Goal: Communication & Community: Answer question/provide support

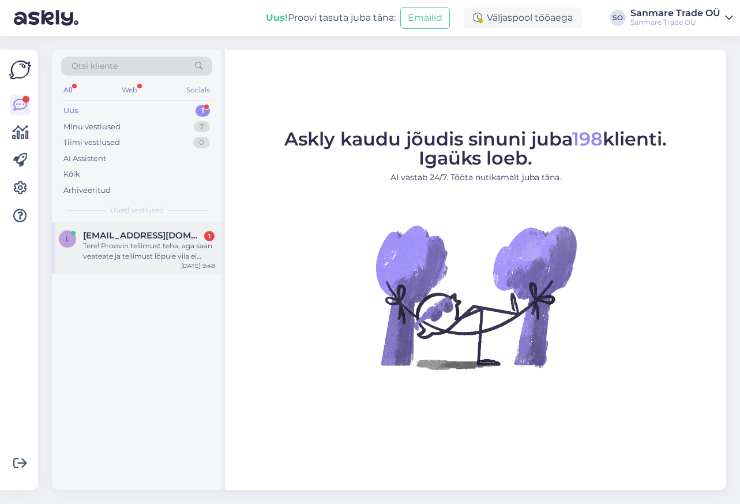
click at [159, 252] on div "Tere! Proovin tellimust teha, aga saan veateate ja tellimust lõpule viia ei õnn…" at bounding box center [149, 251] width 132 height 21
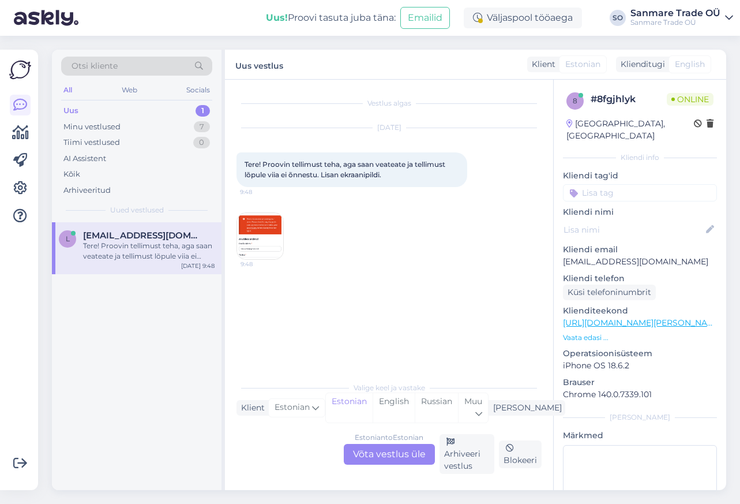
click at [263, 237] on img at bounding box center [260, 236] width 46 height 46
click at [380, 455] on div "Estonian to Estonian Võta vestlus üle" at bounding box center [389, 454] width 91 height 21
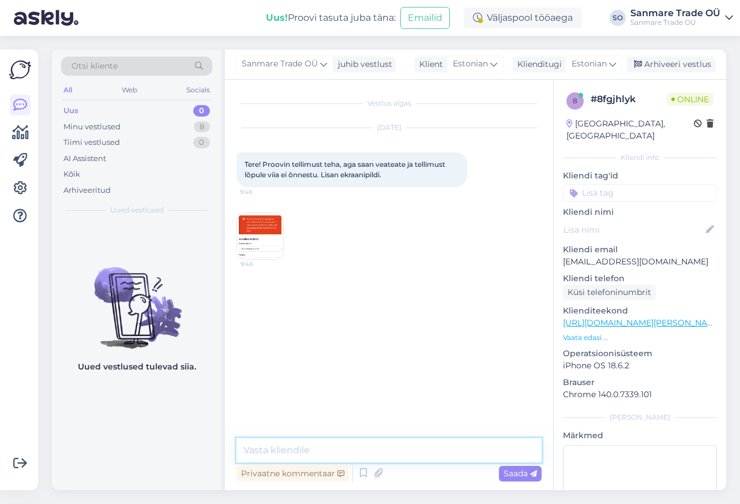
click at [323, 448] on textarea at bounding box center [389, 450] width 305 height 24
type textarea "Tere. Tänud teavitamast uurime"
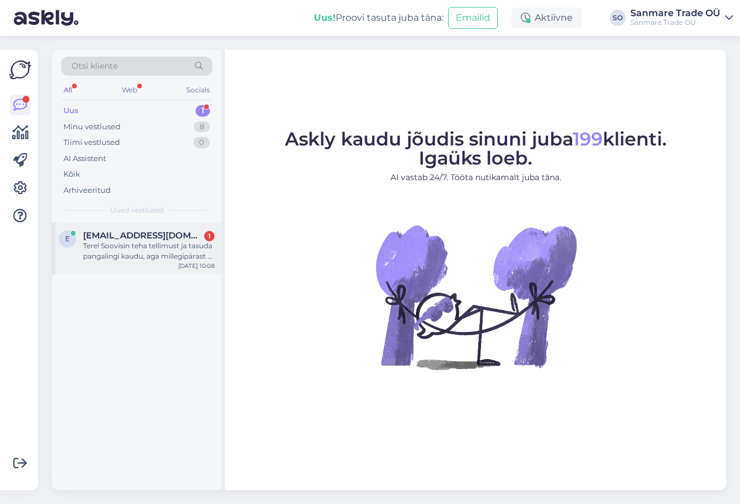
click at [147, 243] on div "Tere! Soovisin teha tellimust ja tasuda pangalingi kaudu, aga millegipärast ei …" at bounding box center [149, 251] width 132 height 21
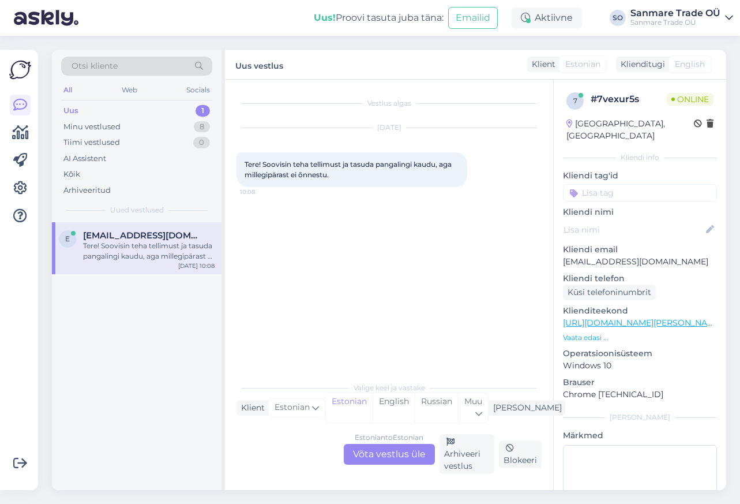
click at [378, 453] on div "Estonian to Estonian Võta vestlus üle" at bounding box center [389, 454] width 91 height 21
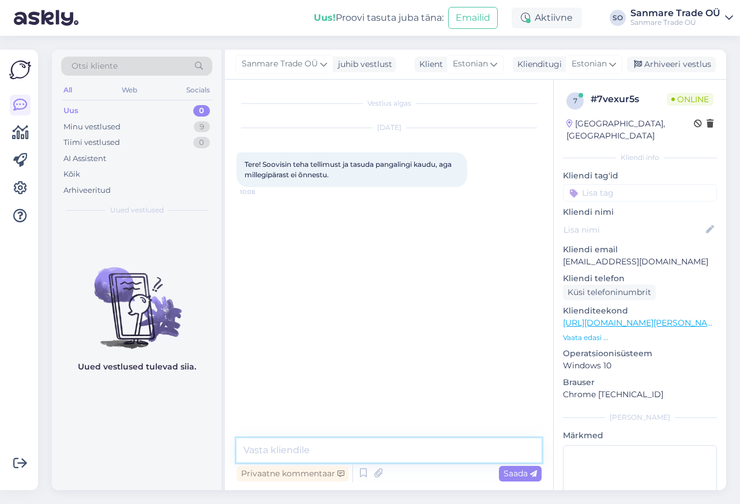
click at [325, 454] on textarea at bounding box center [389, 450] width 305 height 24
type textarea "Tere. Tegeleme probleemiga."
click at [276, 449] on textarea at bounding box center [389, 450] width 305 height 24
type textarea "Nüüd peaks töötama"
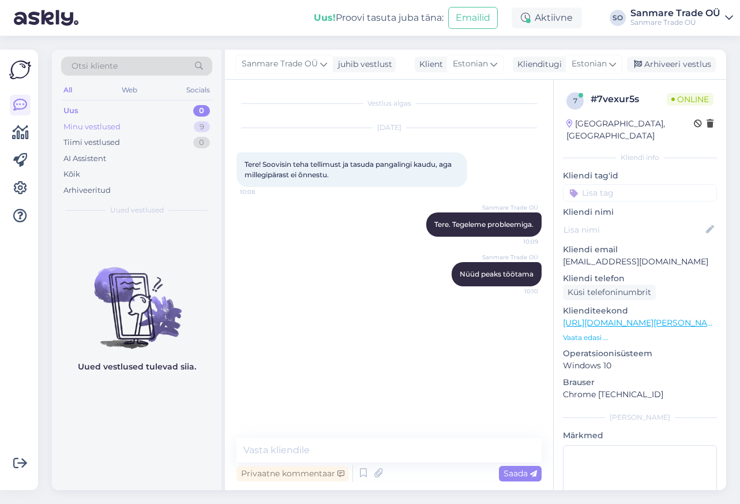
click at [80, 125] on div "Minu vestlused" at bounding box center [91, 127] width 57 height 12
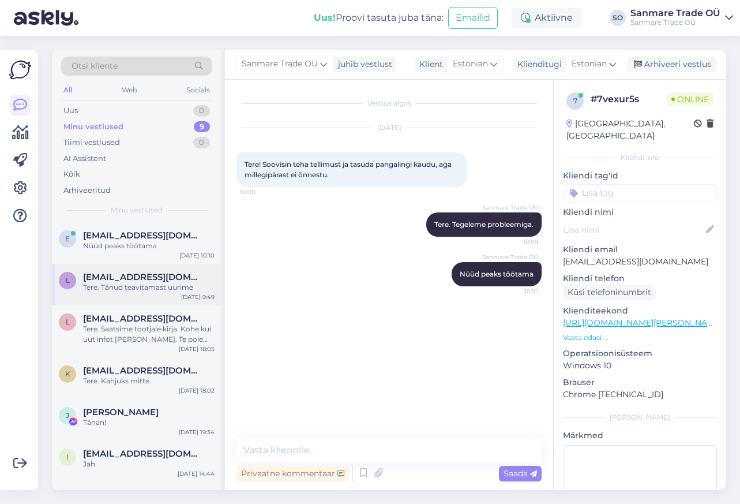
click at [147, 285] on div "Tere. Tänud teavitamast uurime" at bounding box center [149, 287] width 132 height 10
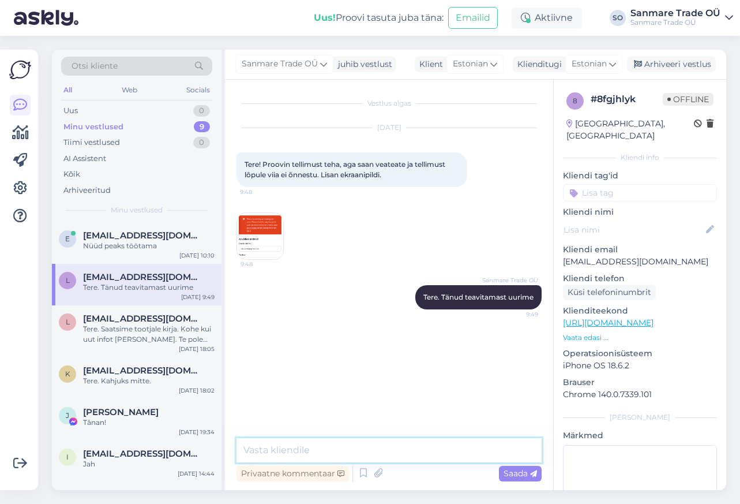
click at [289, 455] on textarea at bounding box center [389, 450] width 305 height 24
type textarea "Tere Nüüd peaks töötama"
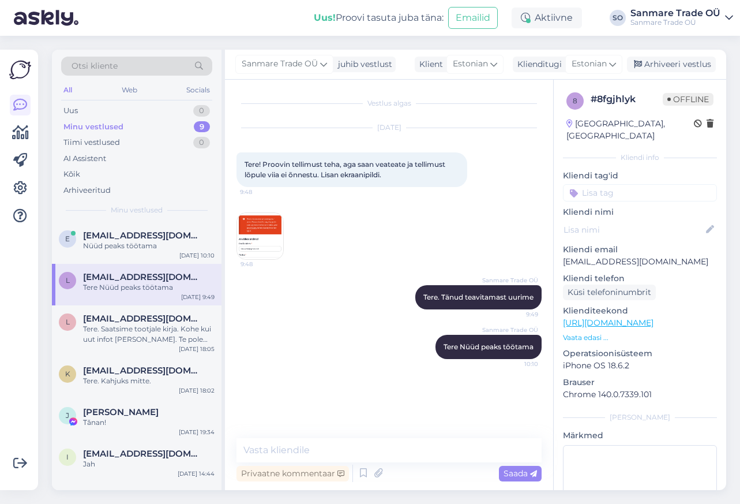
click at [592, 256] on p "[EMAIL_ADDRESS][DOMAIN_NAME]" at bounding box center [640, 262] width 154 height 12
copy p "liiia.vahter@gmail.com"
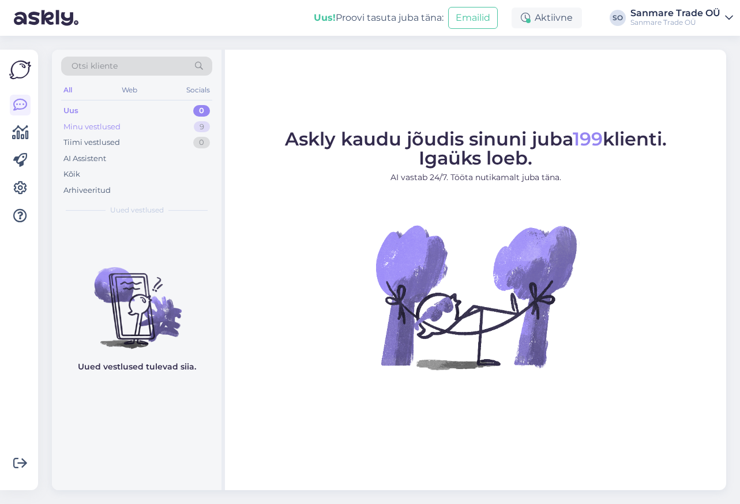
click at [182, 129] on div "Minu vestlused 9" at bounding box center [136, 127] width 151 height 16
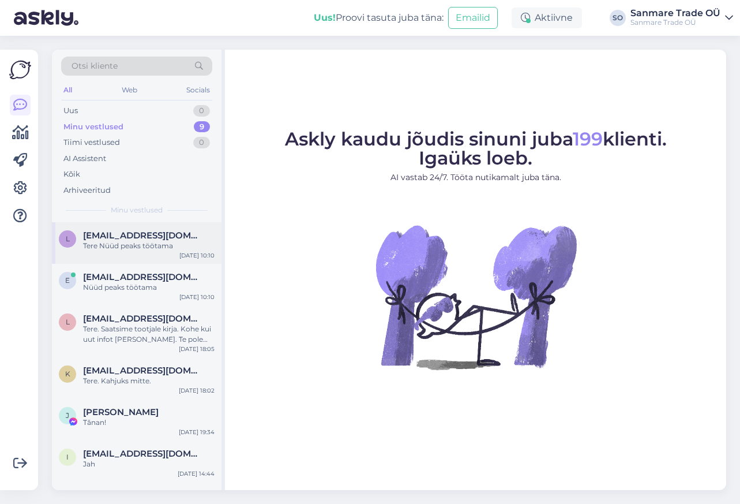
click at [110, 249] on div "Tere Nüüd peaks töötama" at bounding box center [149, 246] width 132 height 10
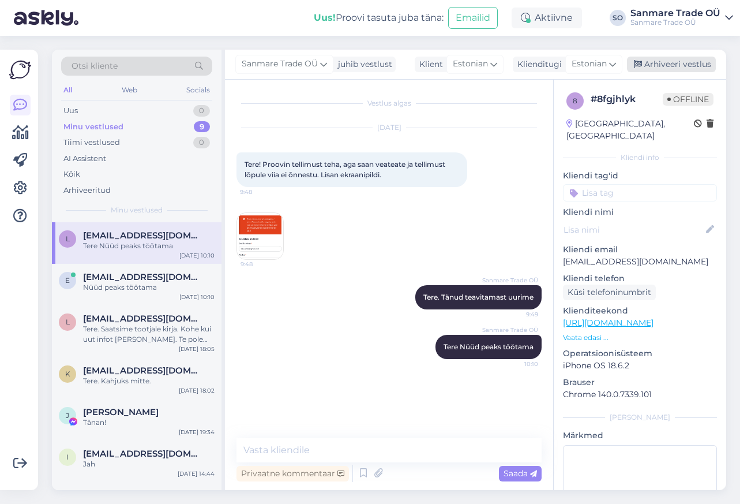
click at [690, 64] on div "Arhiveeri vestlus" at bounding box center [671, 65] width 89 height 16
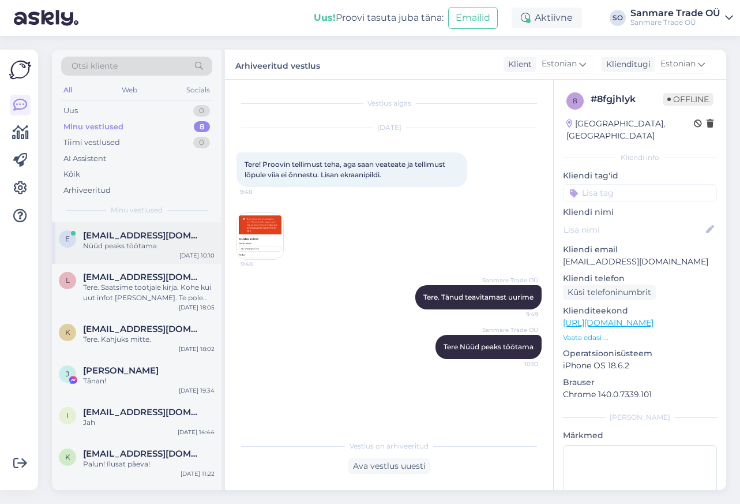
click at [175, 242] on div "Nüüd peaks töötama" at bounding box center [149, 246] width 132 height 10
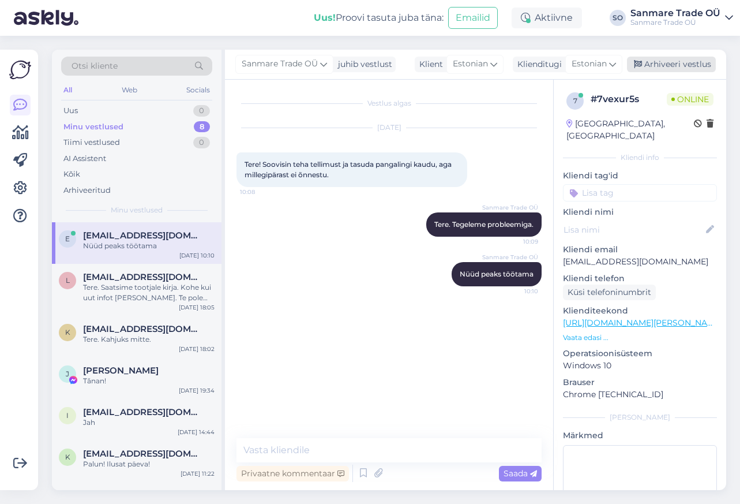
click at [656, 62] on div "Arhiveeri vestlus" at bounding box center [671, 65] width 89 height 16
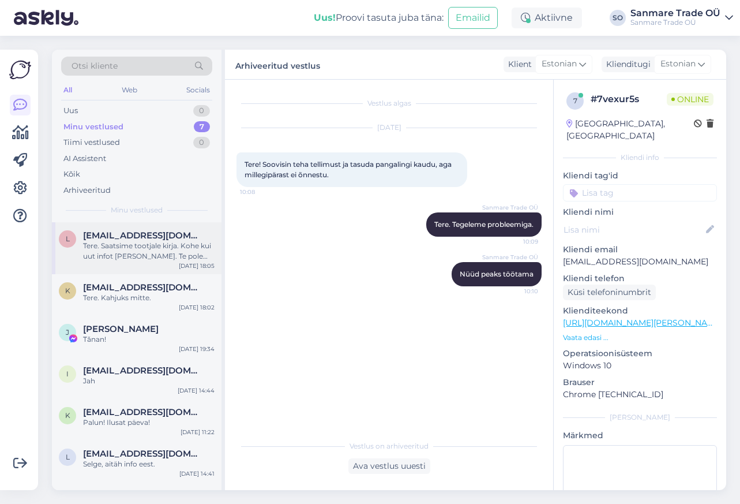
click at [160, 235] on span "[EMAIL_ADDRESS][DOMAIN_NAME]" at bounding box center [143, 235] width 120 height 10
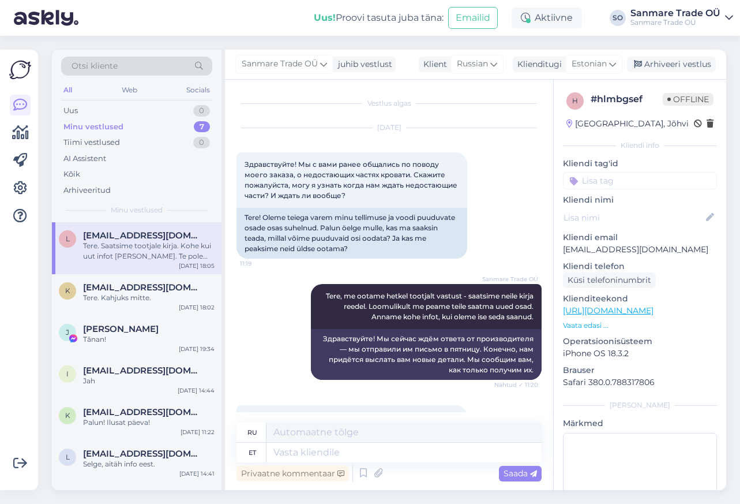
scroll to position [2705, 0]
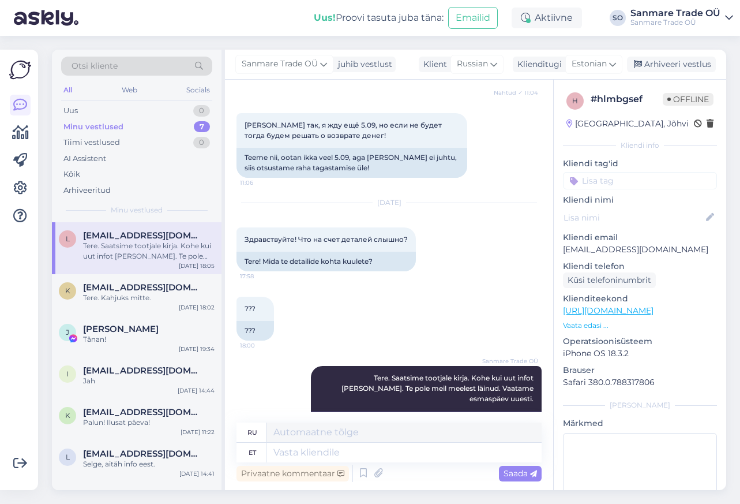
click at [584, 243] on p "[EMAIL_ADDRESS][DOMAIN_NAME]" at bounding box center [640, 249] width 154 height 12
click at [583, 246] on p "[EMAIL_ADDRESS][DOMAIN_NAME]" at bounding box center [640, 249] width 154 height 12
copy p "lenchikshvudka"
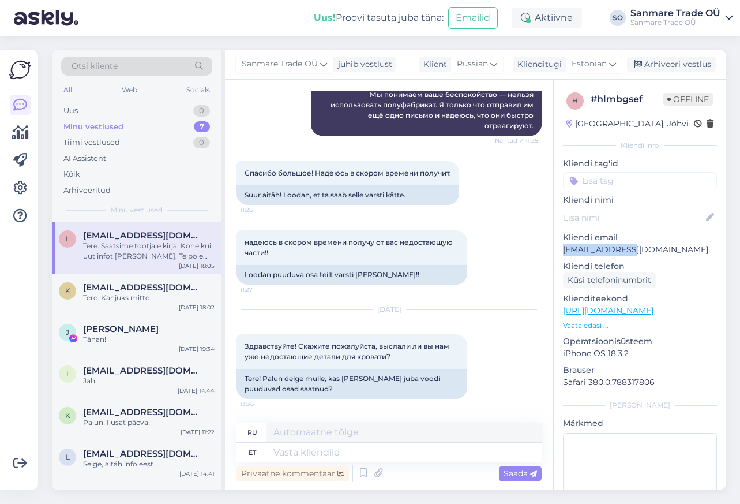
scroll to position [0, 0]
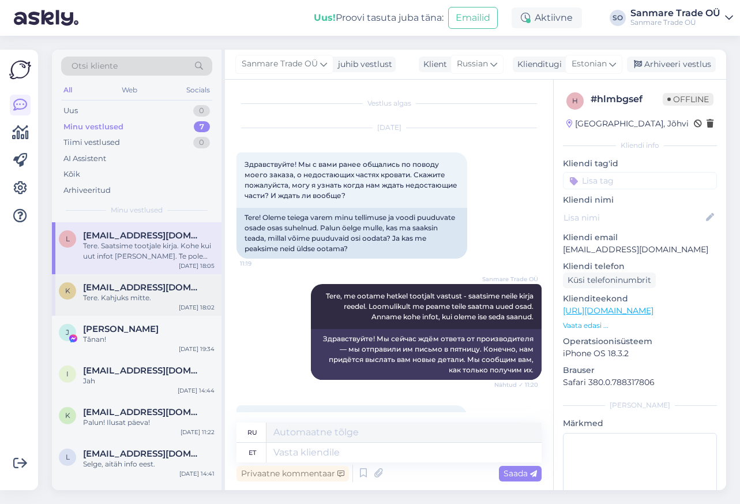
click at [117, 291] on span "kristel.nami@gmail.com" at bounding box center [143, 287] width 120 height 10
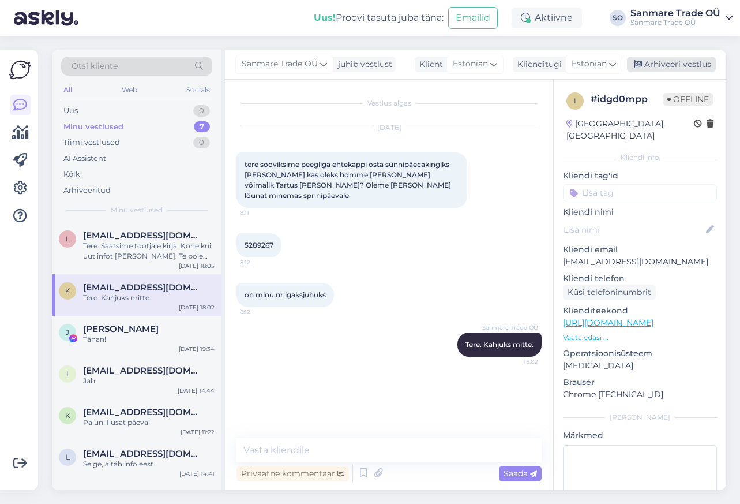
click at [675, 62] on div "Arhiveeri vestlus" at bounding box center [671, 65] width 89 height 16
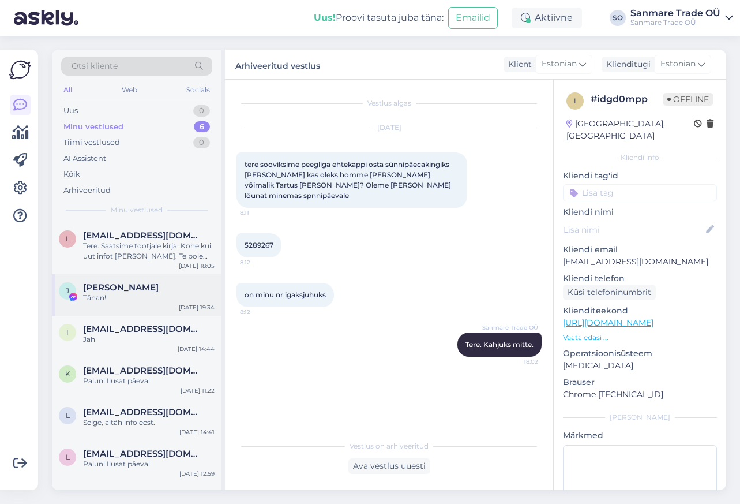
drag, startPoint x: 129, startPoint y: 299, endPoint x: 168, endPoint y: 285, distance: 42.2
click at [129, 299] on div "Tǎnan!" at bounding box center [149, 298] width 132 height 10
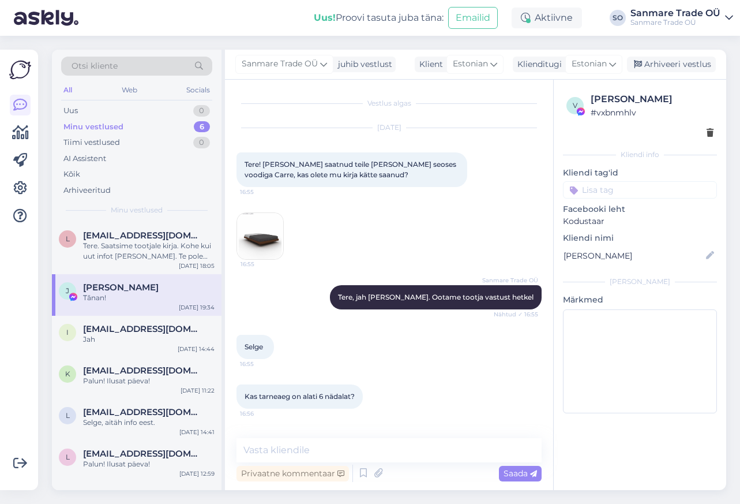
scroll to position [1216, 0]
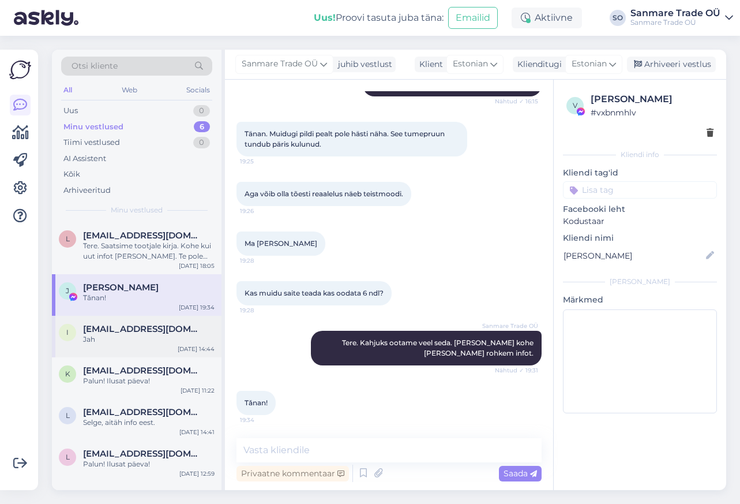
click at [121, 327] on span "ilyasw516@gmail.com" at bounding box center [143, 329] width 120 height 10
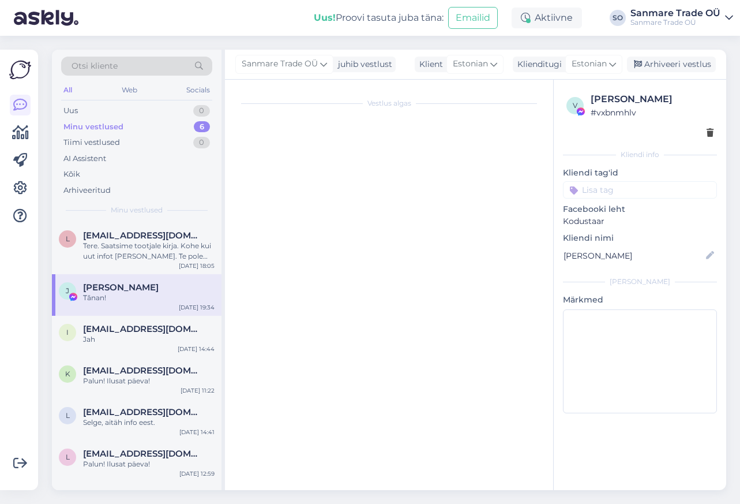
scroll to position [784, 0]
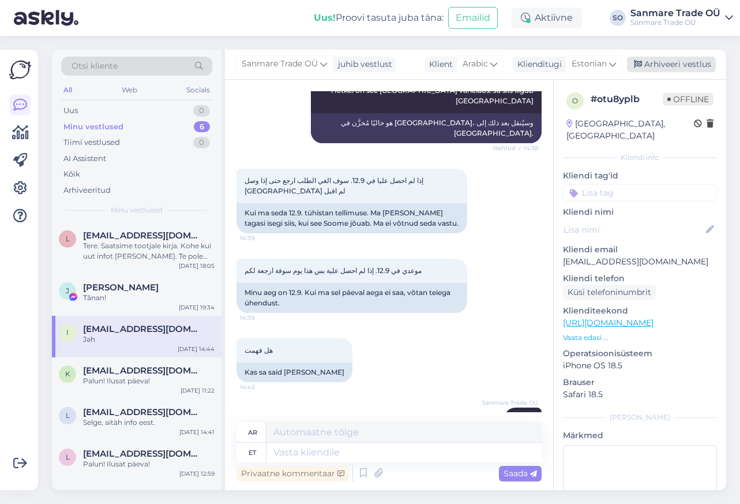
click at [670, 61] on div "Arhiveeri vestlus" at bounding box center [671, 65] width 89 height 16
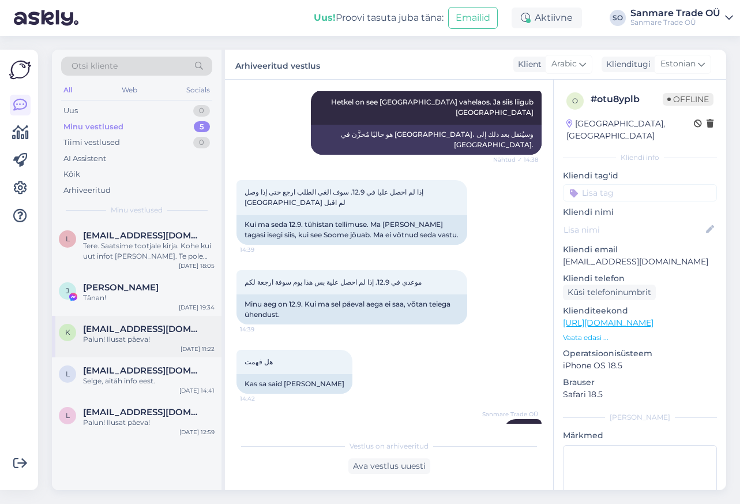
click at [159, 334] on div "Palun! Ilusat päeva!" at bounding box center [149, 339] width 132 height 10
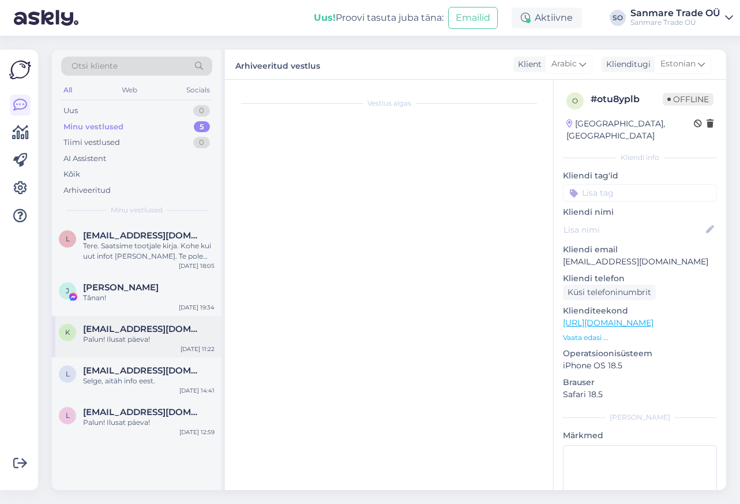
scroll to position [597, 0]
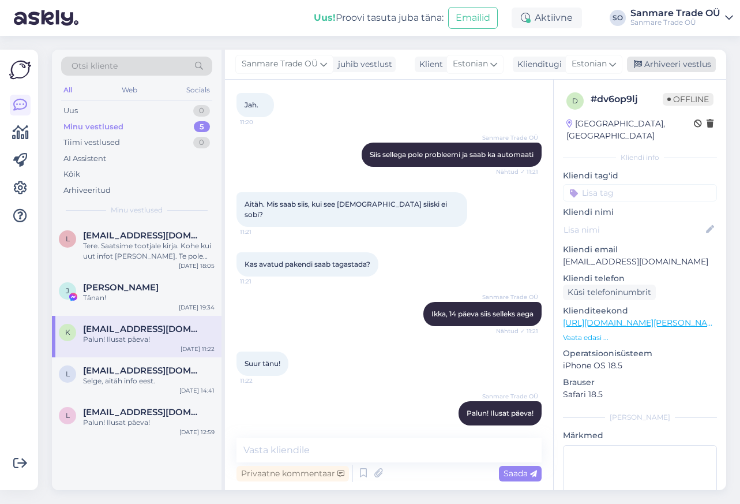
click at [680, 66] on div "Arhiveeri vestlus" at bounding box center [671, 65] width 89 height 16
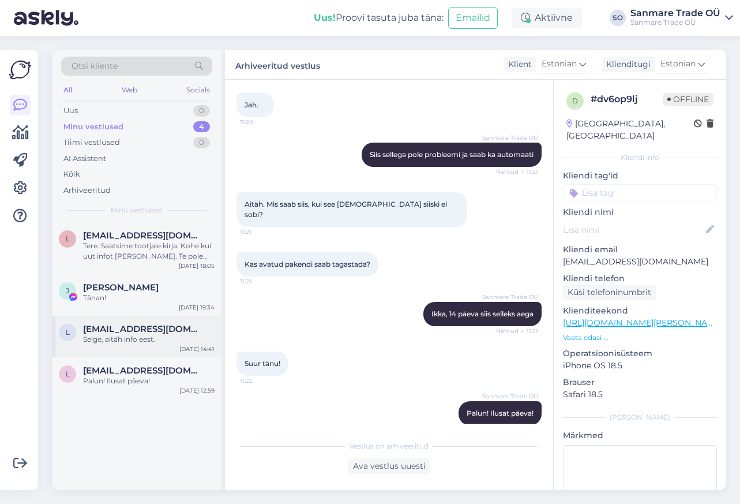
click at [141, 325] on span "labioliver@outlook.com" at bounding box center [143, 329] width 120 height 10
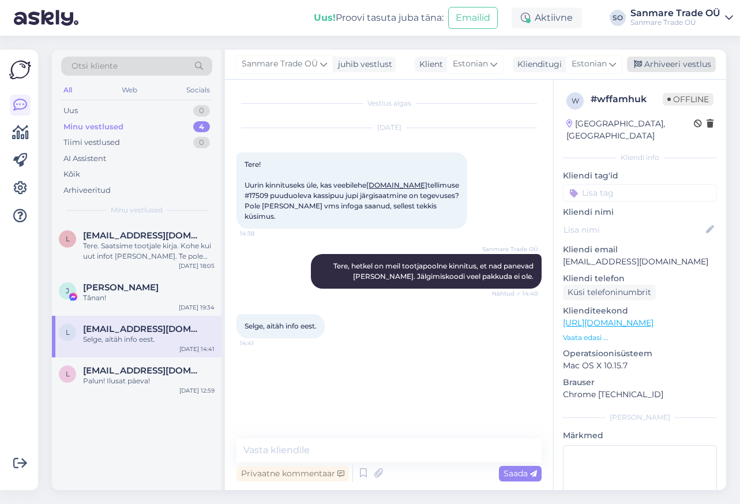
click at [689, 59] on div "Arhiveeri vestlus" at bounding box center [671, 65] width 89 height 16
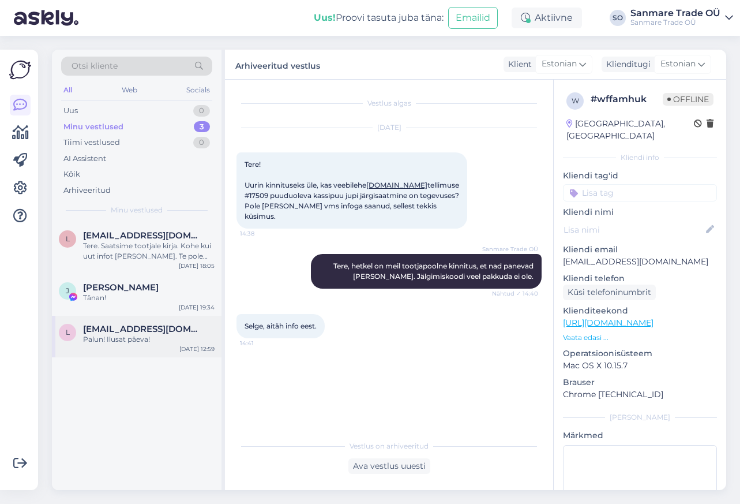
click at [128, 340] on div "Palun! Ilusat päeva!" at bounding box center [149, 339] width 132 height 10
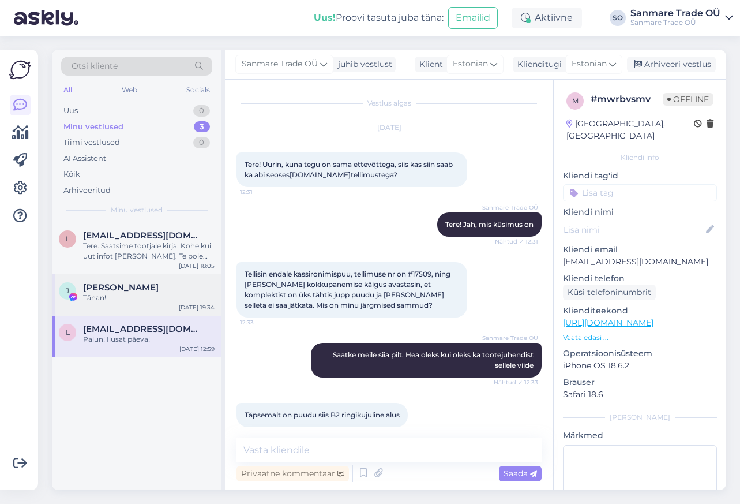
scroll to position [565, 0]
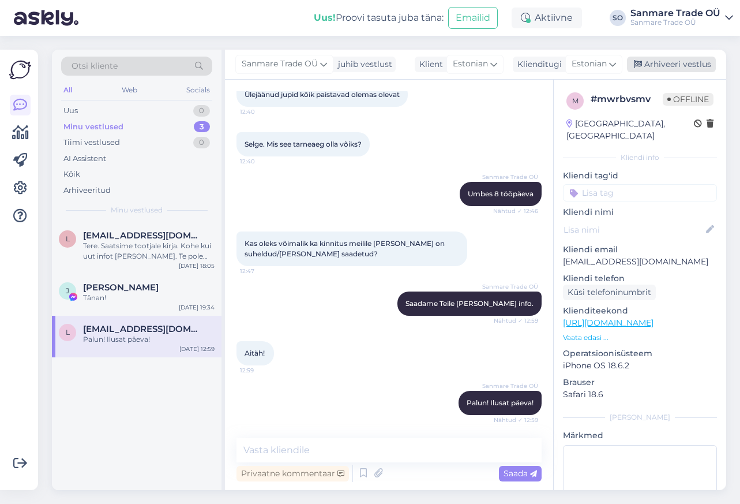
click at [688, 59] on div "Arhiveeri vestlus" at bounding box center [671, 65] width 89 height 16
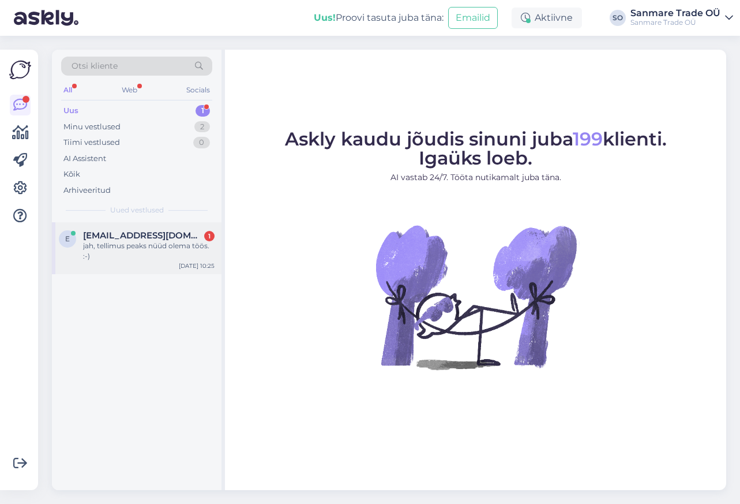
click at [149, 249] on div "jah, tellimus peaks nüüd olema töös. :-)" at bounding box center [149, 251] width 132 height 21
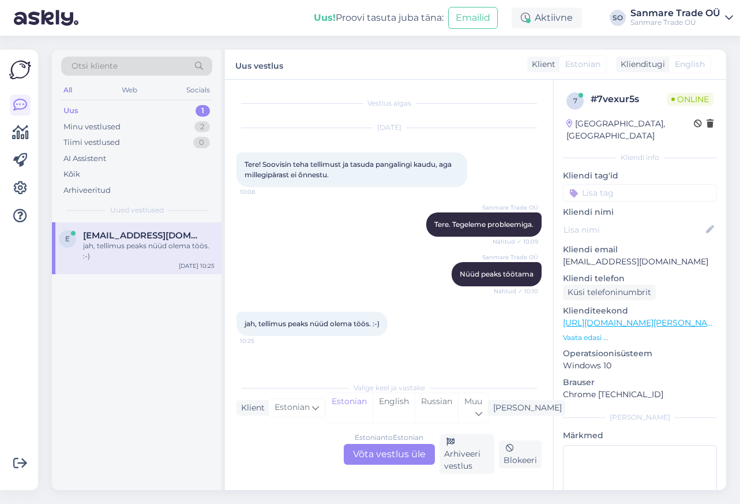
click at [362, 453] on div "Estonian to Estonian Võta vestlus üle" at bounding box center [389, 454] width 91 height 21
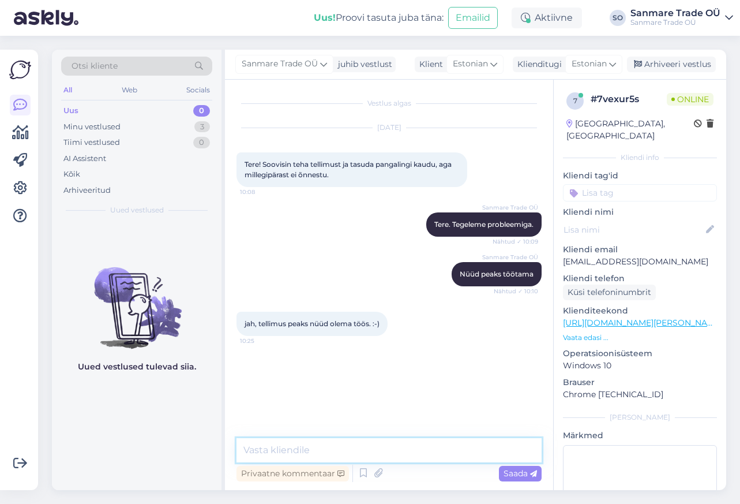
click at [327, 445] on textarea at bounding box center [389, 450] width 305 height 24
drag, startPoint x: 268, startPoint y: 446, endPoint x: 200, endPoint y: 447, distance: 68.1
click at [200, 447] on div "Otsi kliente All Web Socials Uus 0 Minu vestlused 3 Tiimi vestlused 0 AI Assist…" at bounding box center [389, 270] width 674 height 440
type textarea "Jah olemas."
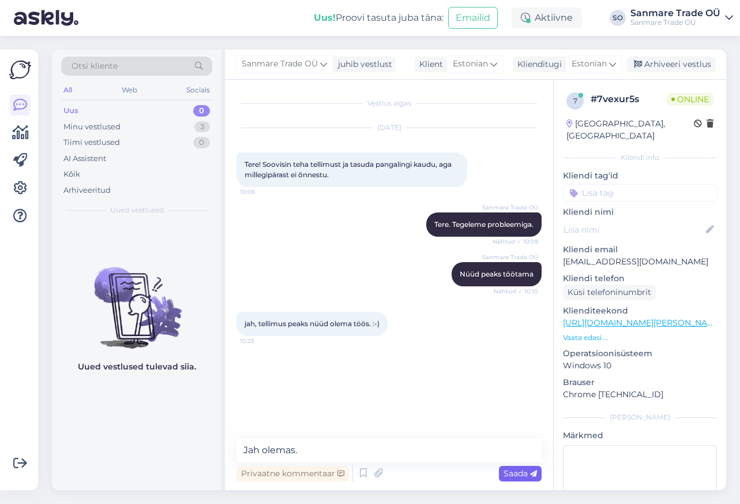
click at [509, 476] on span "Saada" at bounding box center [520, 473] width 33 height 10
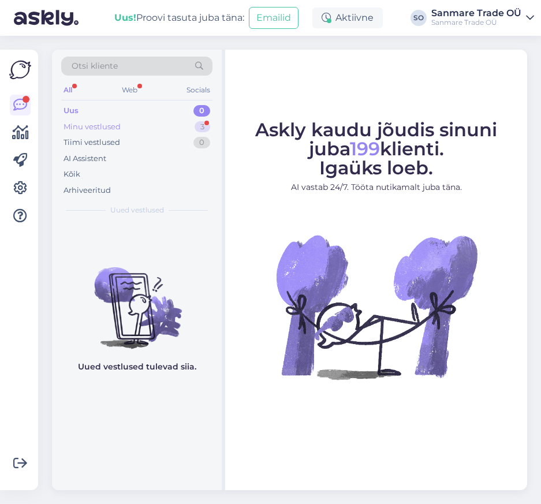
click at [99, 121] on div "Minu vestlused" at bounding box center [91, 127] width 57 height 12
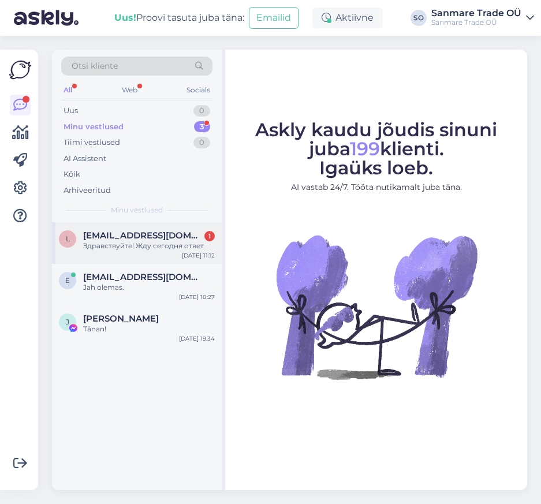
click at [91, 241] on div "Здравствуйте! Жду сегодня ответ" at bounding box center [149, 246] width 132 height 10
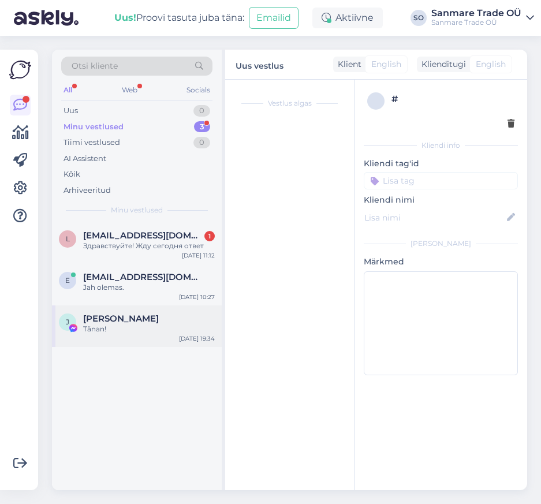
scroll to position [3, 0]
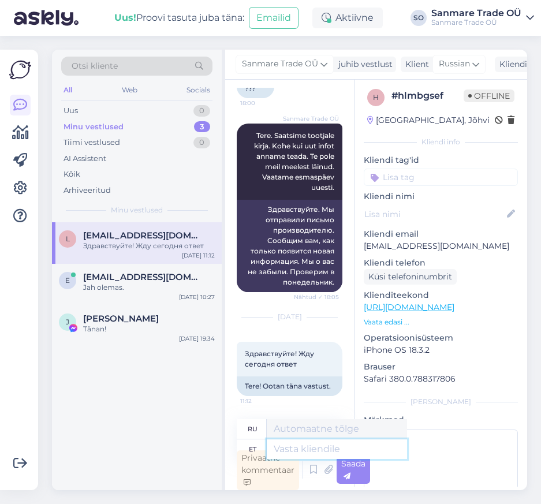
click at [310, 447] on textarea at bounding box center [337, 449] width 140 height 20
type textarea "Tere."
type textarea "Привет."
type textarea "Tere"
type textarea "Привет"
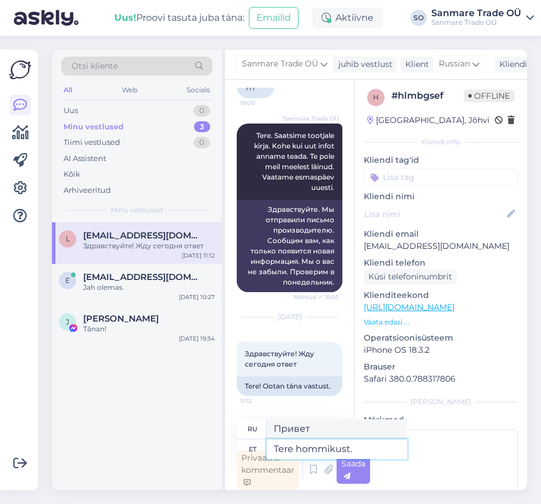
type textarea "Tere hommikust."
type textarea "Доброе утро."
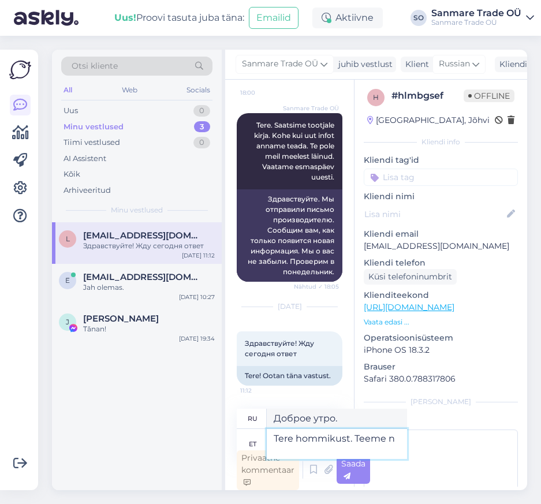
type textarea "Tere hommikust. Teeme ni"
type textarea "Доброе утро. Давайте сделаем это."
type textarea "Tere hommikust."
type textarea "Доброе утро."
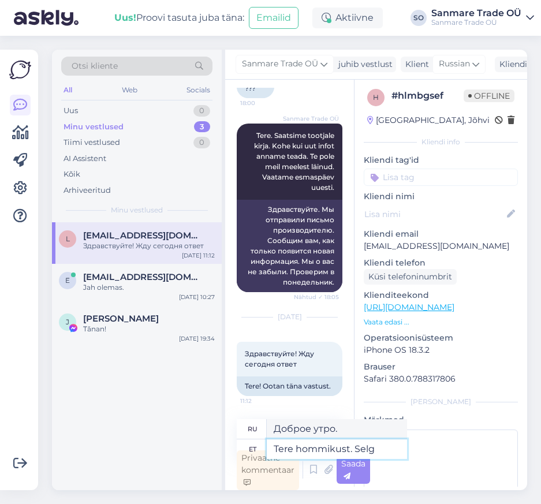
type textarea "Tere hommikust. Selge"
type textarea "Доброе утро. Ясно."
type textarea "Tere hommikust. Selge."
type textarea "Доброе утро. Хорошо."
type textarea "Tere hommikust. Selge."
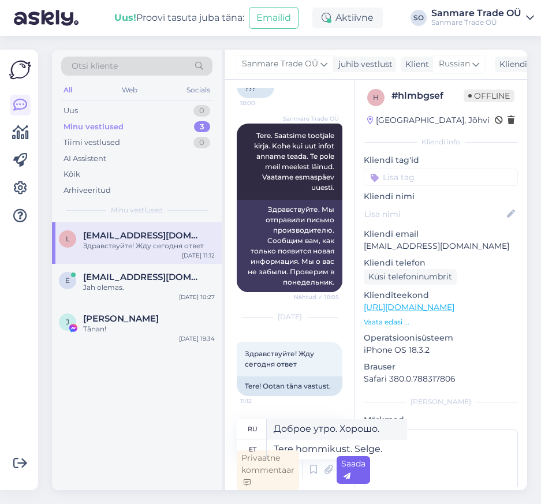
click at [359, 471] on div "Saada" at bounding box center [352, 470] width 33 height 28
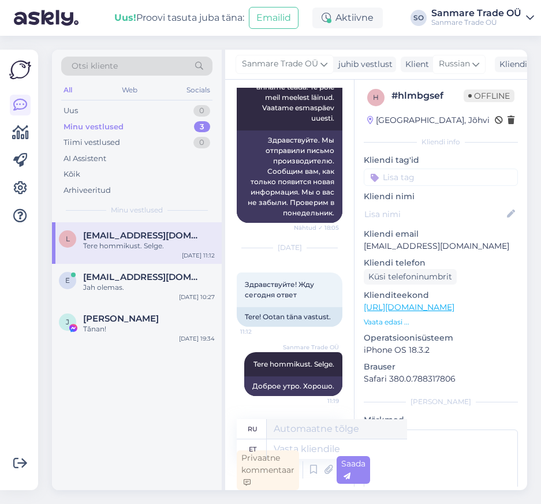
click at [426, 246] on p "[EMAIL_ADDRESS][DOMAIN_NAME]" at bounding box center [440, 246] width 154 height 12
copy p "[EMAIL_ADDRESS][DOMAIN_NAME]"
click at [391, 324] on p "Vaata edasi ..." at bounding box center [440, 322] width 154 height 10
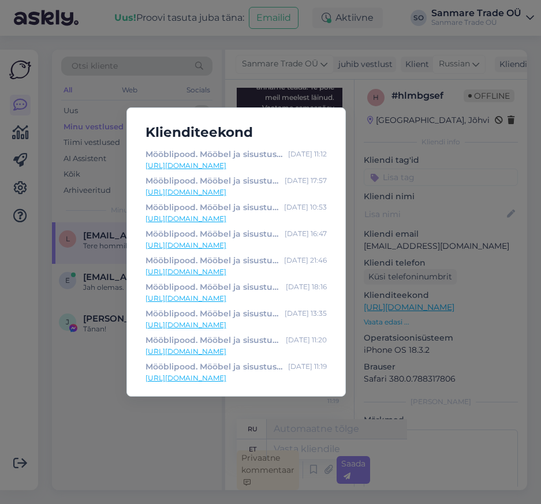
click at [88, 436] on div "Klienditeekond Mööblipood. Mööbel ja sisustus e-pood. - Kodustaar [DATE] 11:12 …" at bounding box center [270, 252] width 541 height 504
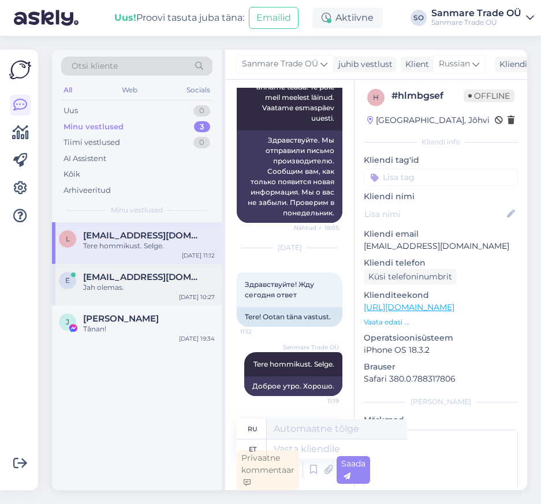
click at [84, 298] on div "e [EMAIL_ADDRESS][DOMAIN_NAME] Jah olemas. [DATE] 10:27" at bounding box center [137, 285] width 170 height 42
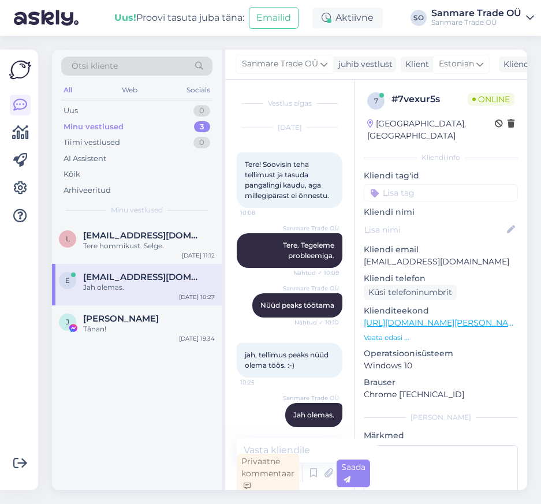
scroll to position [3, 0]
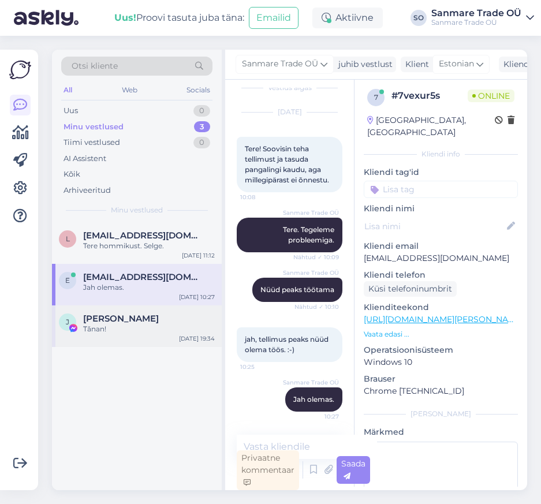
click at [99, 337] on div "J [PERSON_NAME] Tǎnan! [DATE] 19:34" at bounding box center [137, 326] width 170 height 42
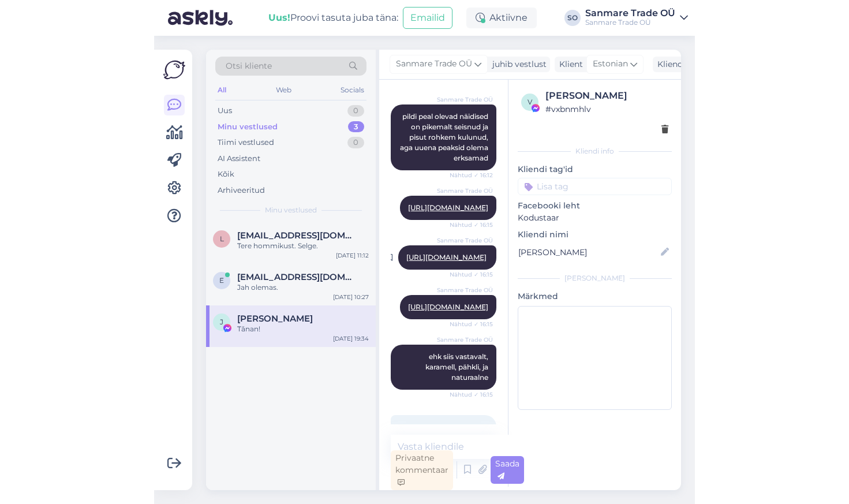
scroll to position [1142, 0]
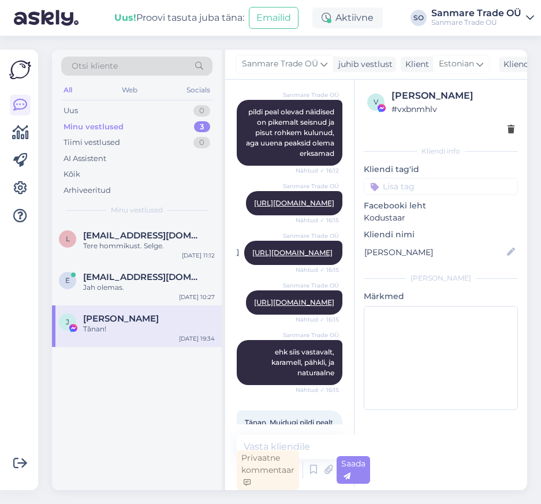
click at [269, 257] on link "[URL][DOMAIN_NAME]" at bounding box center [292, 252] width 80 height 9
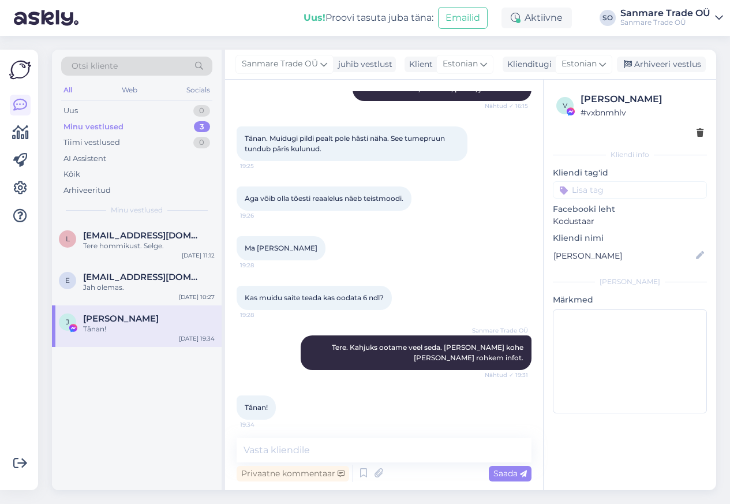
scroll to position [1216, 0]
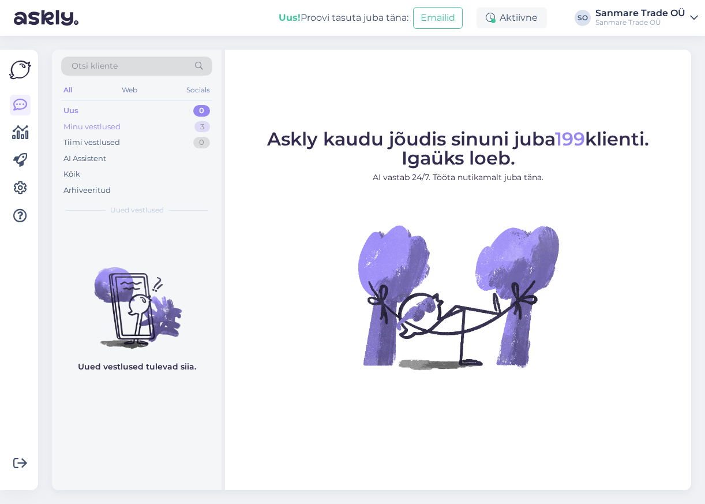
click at [170, 129] on div "Minu vestlused 3" at bounding box center [136, 127] width 151 height 16
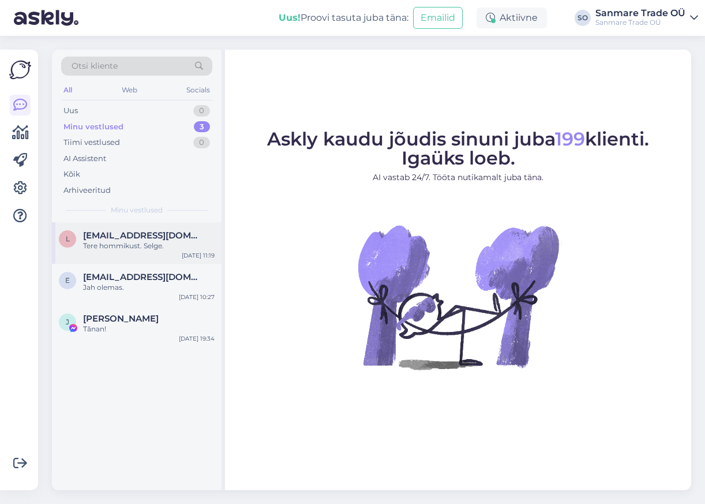
click at [119, 231] on span "[EMAIL_ADDRESS][DOMAIN_NAME]" at bounding box center [143, 235] width 120 height 10
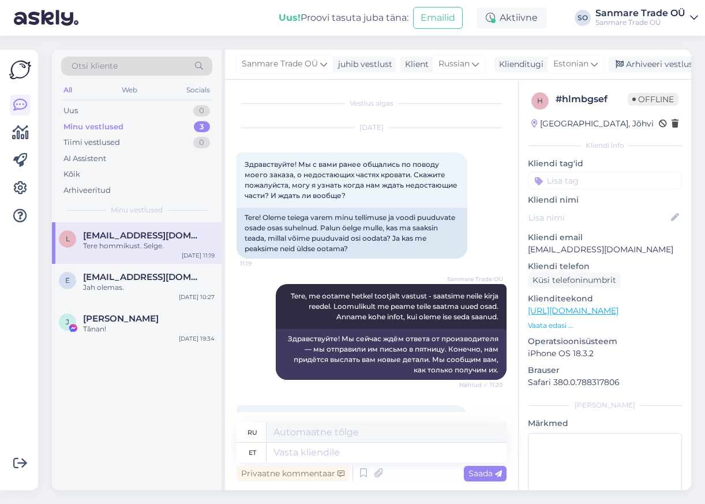
scroll to position [2868, 0]
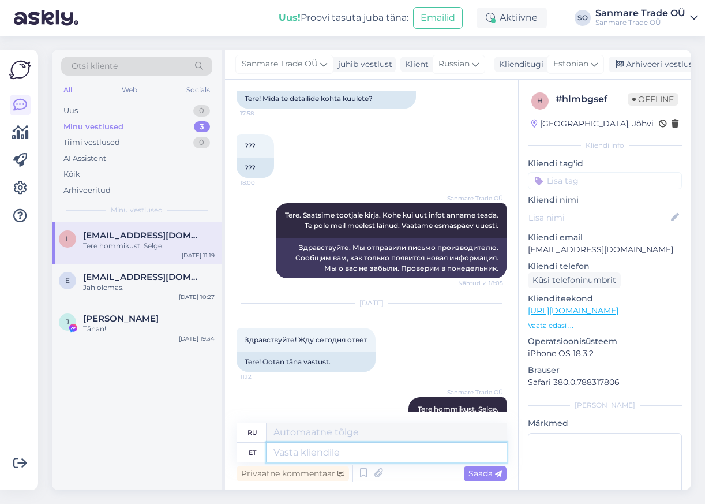
click at [362, 456] on textarea at bounding box center [387, 453] width 240 height 20
type textarea "*"
type textarea "Tere."
type textarea "Привет."
type textarea "Tere. Nad"
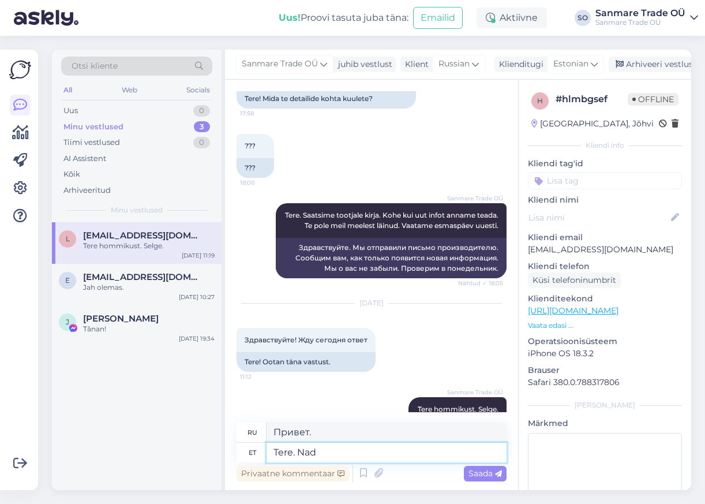
type textarea "Привет. Они"
type textarea "Tere. Nad panevad"
type textarea "Привет. Они поставили"
type textarea "Tere. Nad panevad puuduvad ju"
type textarea "Привет. Они положили пропажу."
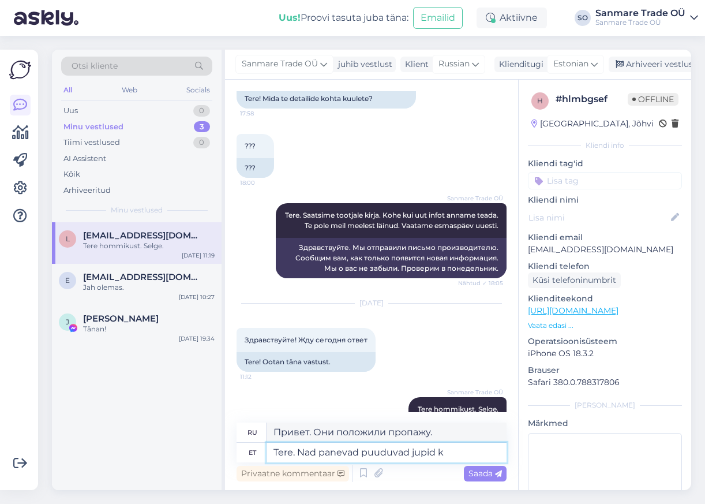
type textarea "Tere. Nad panevad puuduvad jupid kl"
type textarea "Привет. Они добавили недостающие детали."
type textarea "Tere. Nad panevad puuduvad jupid kliendile t"
type textarea "Здравствуйте. Они прислали недостающие детали клиенту."
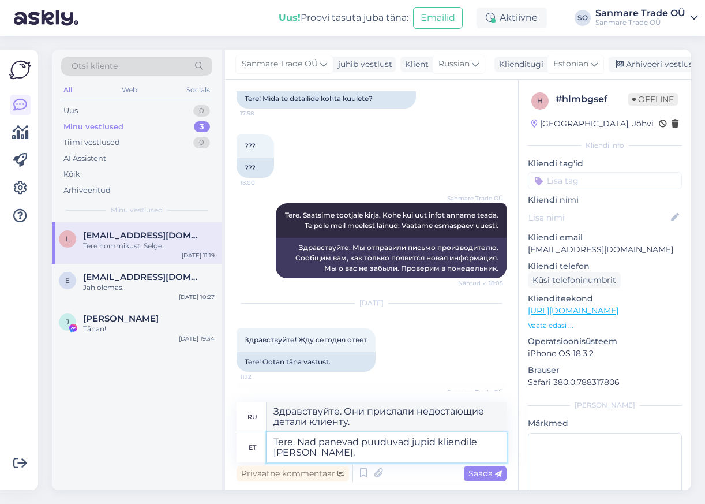
type textarea "Tere. Nad panevad puuduvad jupid kliendile teele."
type textarea "Здравствуйте. Они отправят недостающие детали заказчику."
type textarea "Tere. Nad panevad puuduvad jupid kliendile teele vastasid. K"
type textarea "Здравствуйте. Они ответили, что отправят недостающие детали клиенту."
type textarea "Tere. Nad panevad puuduvad jupid kliendile teele vastasid. Kas so"
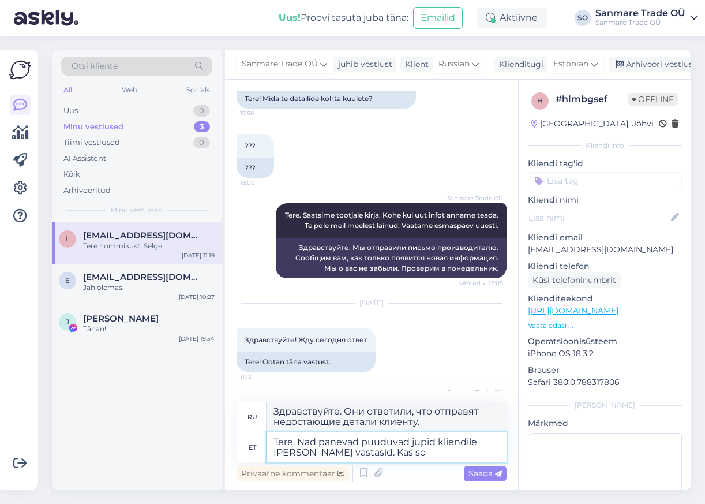
type textarea "Здравствуйте. Они отправят недостающие детали заказчику."
type textarea "Tere. Nad panevad puuduvad jupid kliendile teele vastasid. Kas sobib?"
type textarea "Здравствуйте. Они отправят недостающие детали заказчику. Вас это устраивает?"
type textarea "Tere. Nad panevad puuduvad jupid kliendile teele vastasid. Kas sobib? Siis me"
type textarea "Здравствуйте. Они отправят недостающие детали заказчику. Это нормально? Тогда"
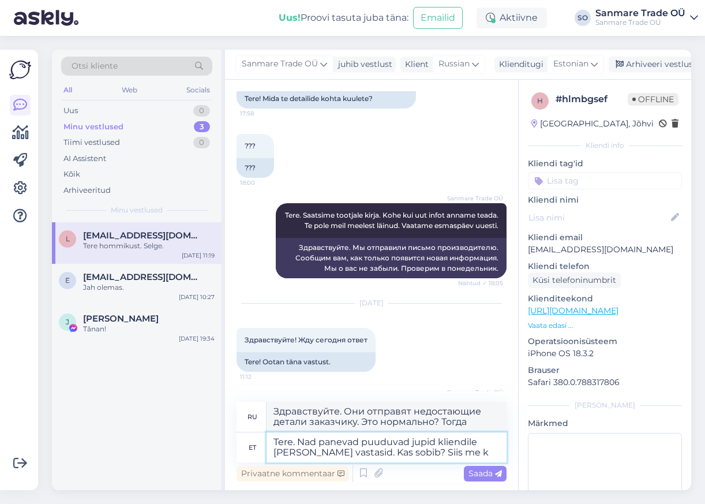
type textarea "Tere. Nad panevad puuduvad jupid kliendile teele vastasid. Kas sobib? Siis me ki"
type textarea "Здравствуйте. Они отправят недостающие детали клиенту. Это нормально? Тогда мы.…"
type textarea "Tere. Nad panevad puuduvad jupid kliendile teele vastasid. Kas sobib? Siis me k…"
type textarea "Здравствуйте. Они отправят недостающие детали клиенту. Это нормально? Тогда мы …"
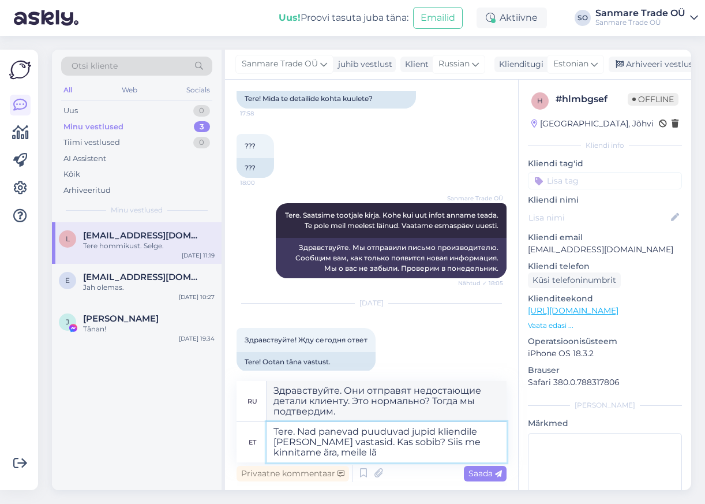
type textarea "Tere. Nad panevad puuduvad jupid kliendile teele vastasid. Kas sobib? Siis me k…"
type textarea "Здравствуйте. Они отправят недостающие детали клиенту. Это нормально? Тогда мы …"
type textarea "Tere. Nad panevad puuduvad jupid kliendile teele vastasid. Kas sobib? Siis me k…"
type textarea "Здравствуйте. Они отправят недостающие детали клиенту. Это нормально? Тогда мы …"
type textarea "Tere. Nad panevad puuduvad jupid kliendile teele vastasid. Kas sobib? Siis me k…"
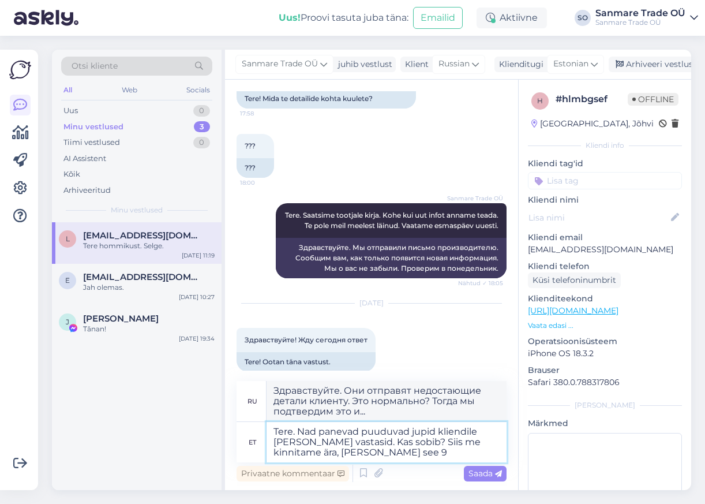
type textarea "Здравствуйте. Они отправят недостающие детали клиенту. Это нормально? Мы подтве…"
type textarea "Tere. Nad panevad puuduvad jupid kliendile teele vastasid. Kas sobib? Siis me k…"
type textarea "Здравствуйте. Они отправят недостающие детали заказчику. Это нормально? Тогда м…"
type textarea "Tere. Nad panevad puuduvad jupid kliendile teele vastasid. Kas sobib? Siis me k…"
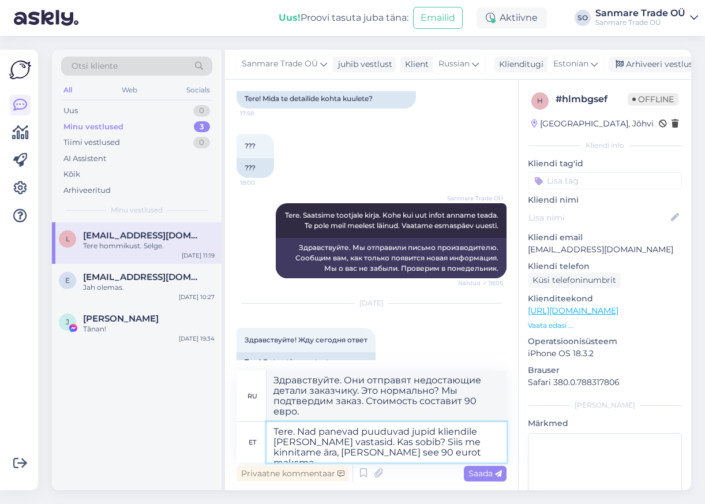
type textarea "Здравствуйте. Они ответили, что отправят недостающие детали заказчику. Это норм…"
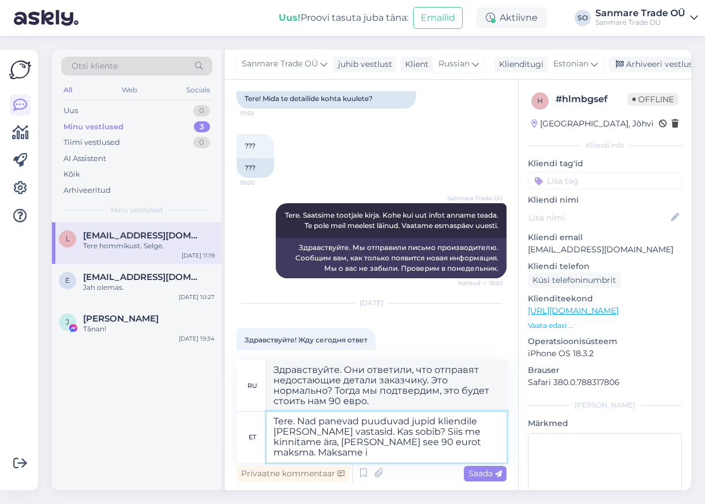
type textarea "Tere. Nad panevad puuduvad jupid kliendile teele vastasid. Kas sobib? Siis me k…"
type textarea "Здравствуйте. Они отправят недостающие детали заказчику. Это нормально? Тогда м…"
type textarea "Tere. Nad panevad puuduvad jupid kliendile teele vastasid. Kas sobib? Siis me k…"
type textarea "Здравствуйте. Они отправят недостающие детали заказчику. Вы согласны? Тогда мы …"
type textarea "Tere. Nad panevad puuduvad jupid kliendile teele vastasid. Kas sobib? Siis me k…"
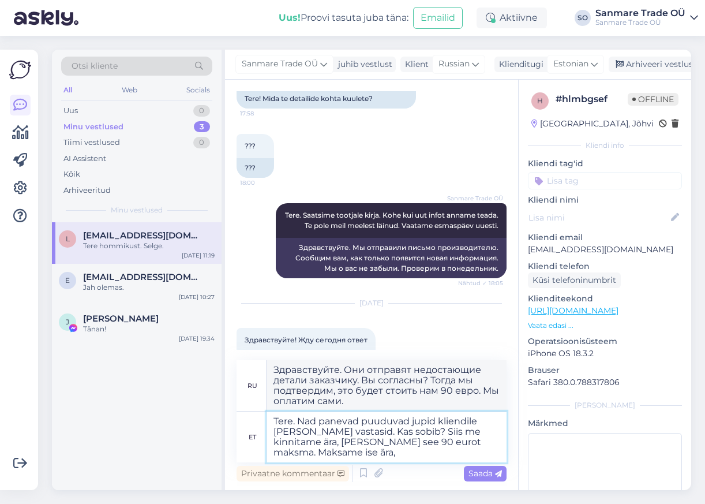
type textarea "Здравствуйте. Они отправят недостающие детали заказчику. Это нормально? Тогда м…"
type textarea "Tere. Nad panevad puuduvad jupid kliendile teele vastasid. Kas sobib? Siis me k…"
type textarea "Здравствуйте. Они ответили, что отправят недостающие детали заказчику. Это норм…"
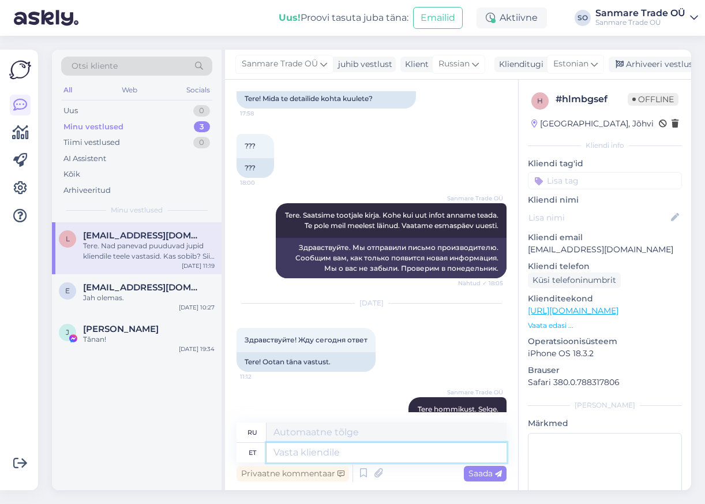
scroll to position [2978, 0]
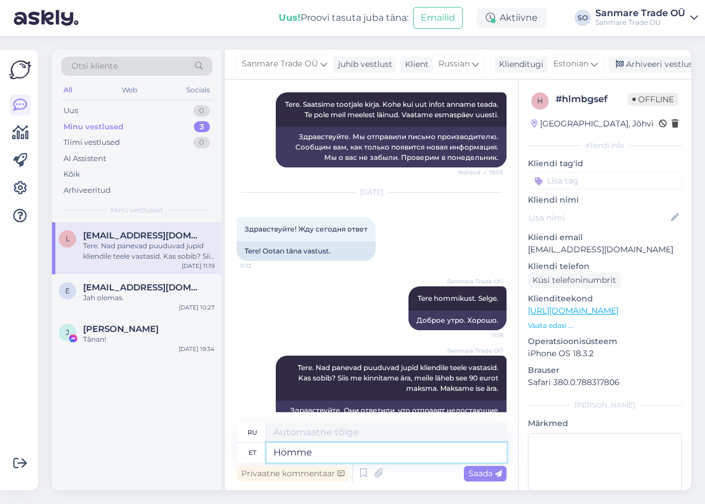
type textarea "Homme p"
type textarea "Завтра"
type textarea "Homme panevad te"
type textarea "Завтра они поставят"
type textarea "Homme panevad teele."
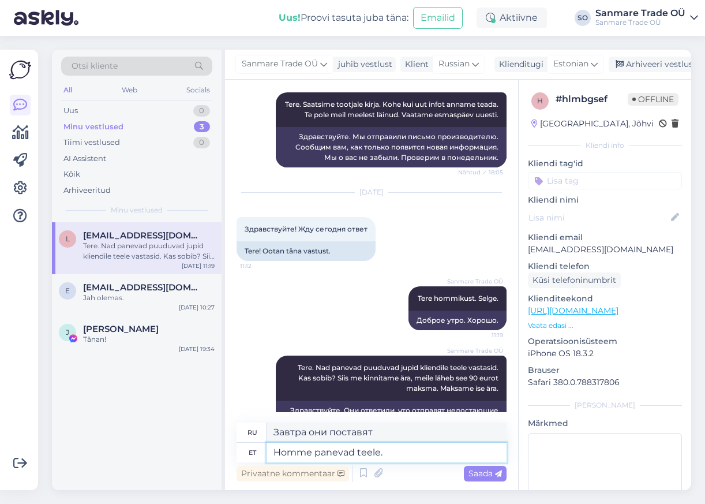
type textarea "Завтра отправят."
type textarea "Homme panevad teele."
click at [486, 463] on div "Privaatne kommentaar Saada" at bounding box center [372, 473] width 270 height 22
click at [481, 471] on span "Saada" at bounding box center [484, 473] width 33 height 10
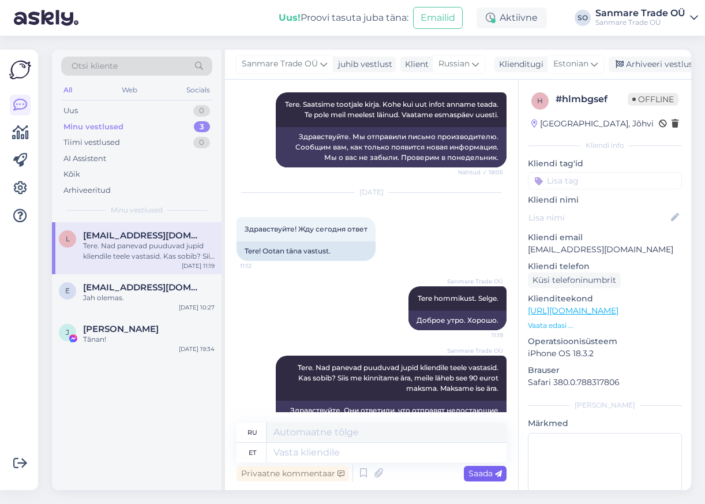
scroll to position [3048, 0]
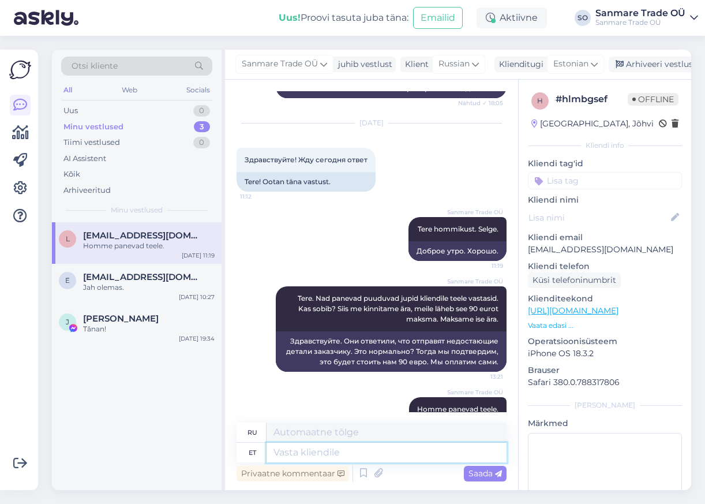
click at [393, 447] on textarea at bounding box center [387, 453] width 240 height 20
type textarea "Poola fi"
type textarea "Польша"
type textarea "Poola firmaga on"
type textarea "С польской компанией"
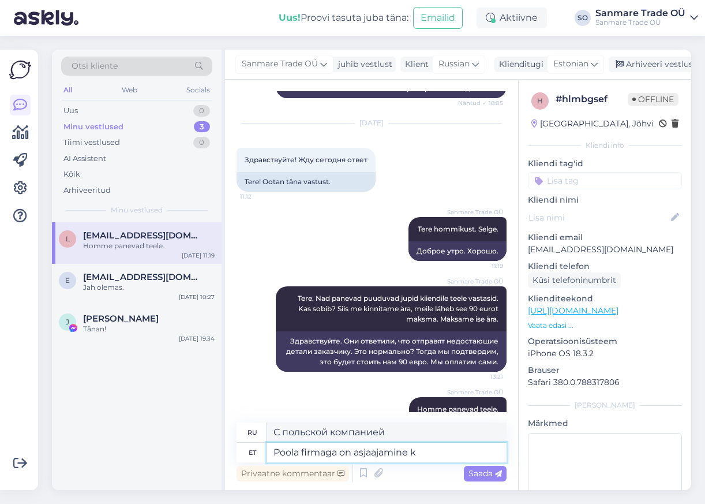
type textarea "Poola firmaga on asjaajamine ke"
type textarea "Есть бизнес с польской фирмой."
type textarea "Poola firmaga on asjaajamine keeruline,"
type textarea "Иметь дело с польской компанией сложно,"
type textarea "Poola firmaga on asjaajamine keeruline."
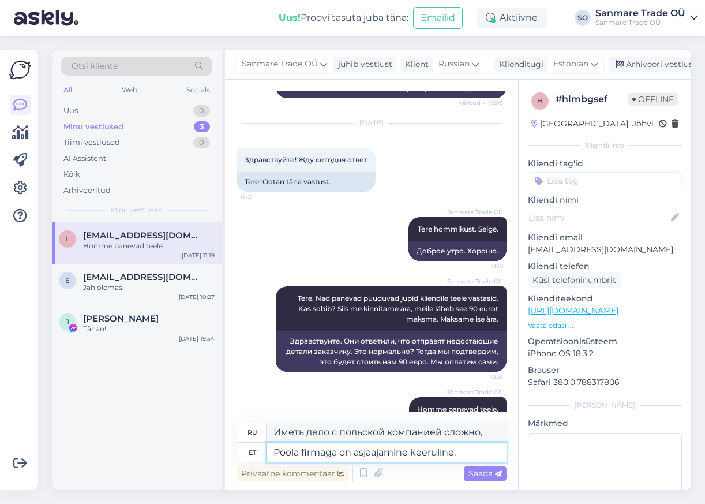
type textarea "Вести бизнес с польской компанией сложно."
type textarea "Poola firmaga on asjaajamine keeruline."
click at [481, 476] on span "Saada" at bounding box center [484, 473] width 33 height 10
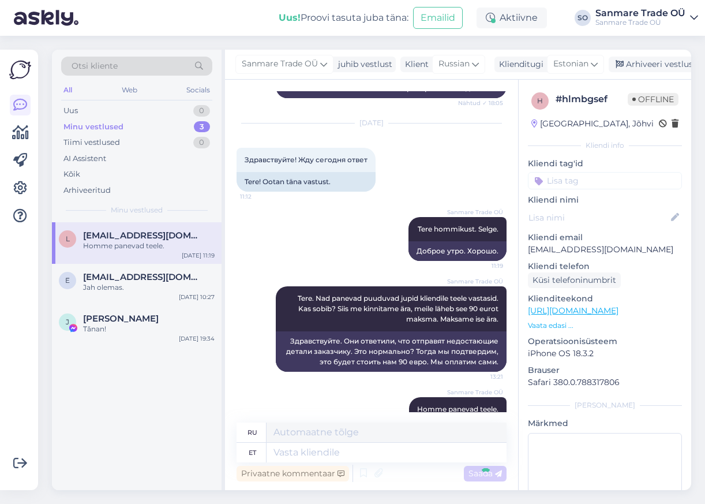
scroll to position [3117, 0]
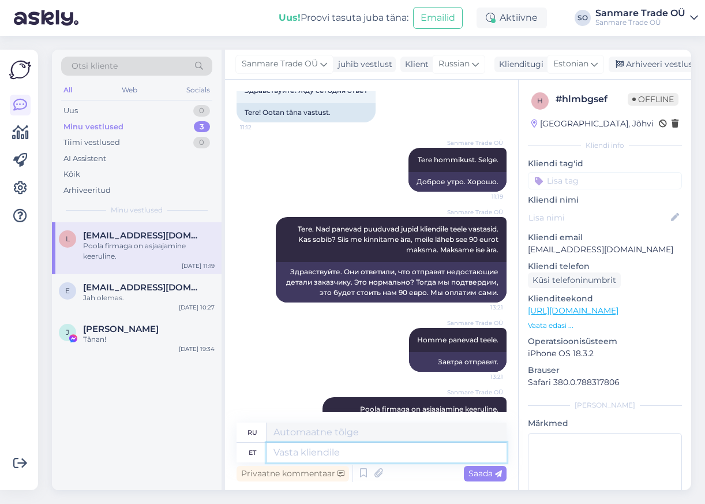
click at [295, 453] on textarea at bounding box center [387, 453] width 240 height 20
type textarea "Kui"
type textarea "Если"
type textarea "Kui ütlete jah, sii"
type textarea "Если вы говорите"
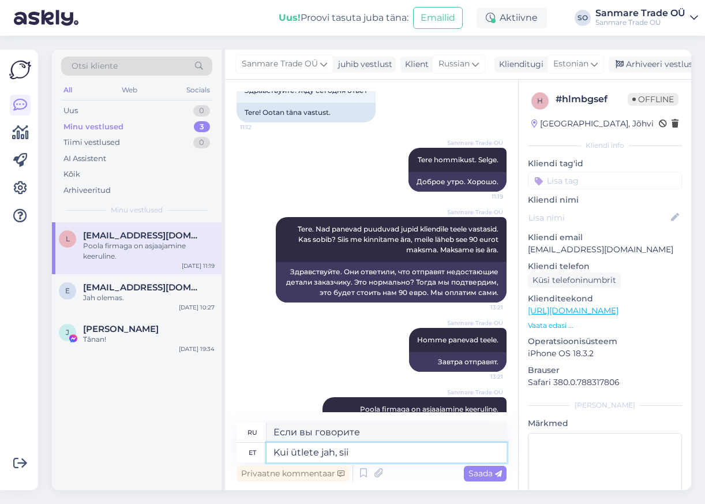
type textarea "Kui ütlete jah, siis"
type textarea "Если вы скажете «да»,"
type textarea "Kui ütlete jah, siis ma kin"
type textarea "Если вы скажете да, то"
type textarea "Kui ütlete jah, siis ma kinnita"
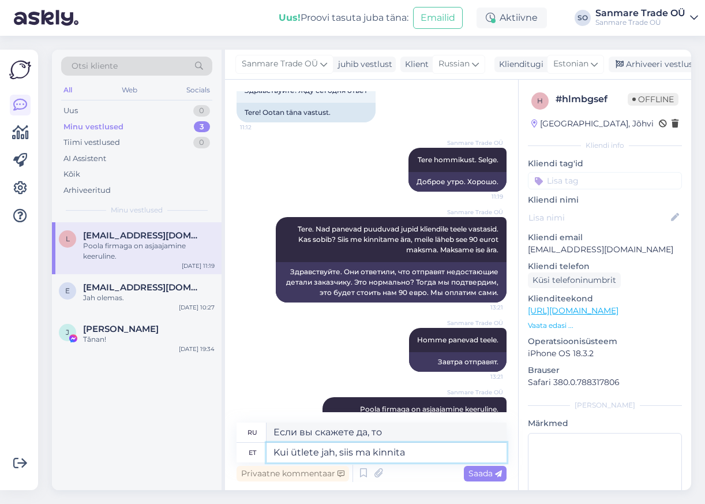
type textarea "Если вы скажете «да», то я"
type textarea "Kui ütlete jah, siis ma kinnitan ära."
type textarea "Если вы скажете «да», я подтвердлю."
type textarea "Kui ütlete jah, siis ma kinnitan ära."
click at [479, 477] on span "Saada" at bounding box center [484, 473] width 33 height 10
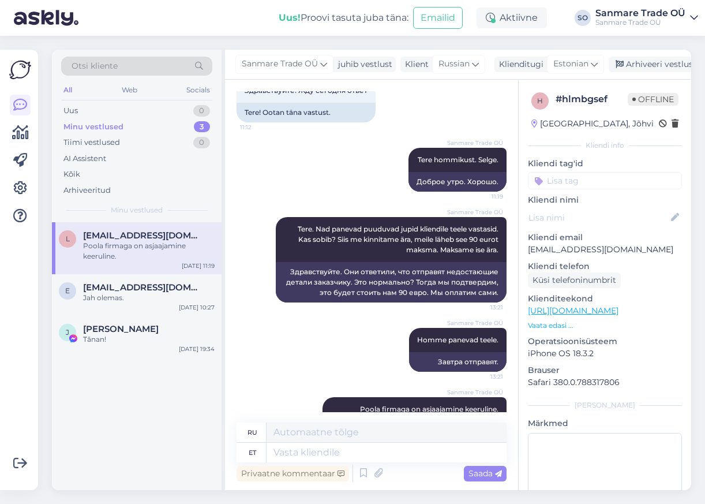
scroll to position [3186, 0]
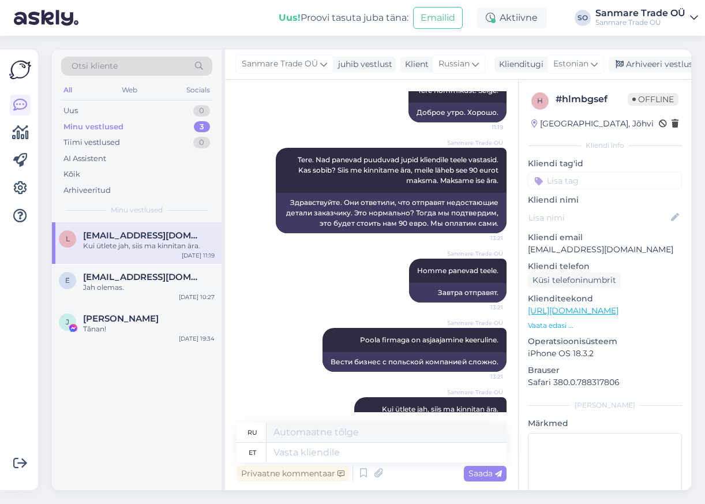
click at [549, 246] on p "[EMAIL_ADDRESS][DOMAIN_NAME]" at bounding box center [605, 249] width 154 height 12
copy p "[EMAIL_ADDRESS][DOMAIN_NAME]"
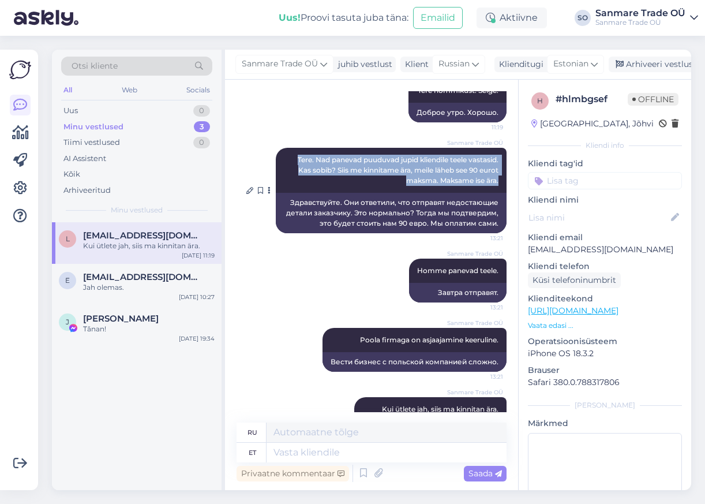
drag, startPoint x: 491, startPoint y: 142, endPoint x: 284, endPoint y: 107, distance: 209.4
click at [284, 148] on div "Sanmare Trade OÜ Tere. Nad panevad puuduvad jupid kliendile teele vastasid. Kas…" at bounding box center [391, 170] width 231 height 45
copy span "Tere. Nad panevad puuduvad jupid kliendile teele vastasid. Kas sobib? Siis me k…"
click at [448, 266] on span "Homme panevad teele." at bounding box center [457, 270] width 81 height 9
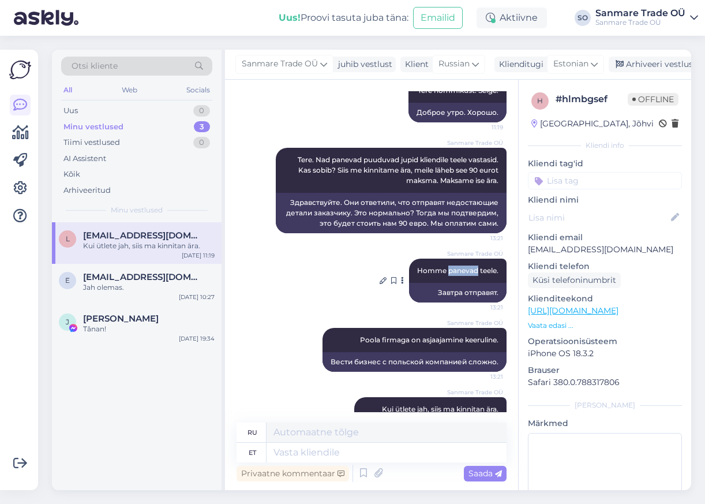
click at [448, 266] on span "Homme panevad teele." at bounding box center [457, 270] width 81 height 9
copy div "Homme panevad teele. 13:21"
click at [133, 246] on div "Kui ütlete jah, siis ma kinnitan ära." at bounding box center [149, 246] width 132 height 10
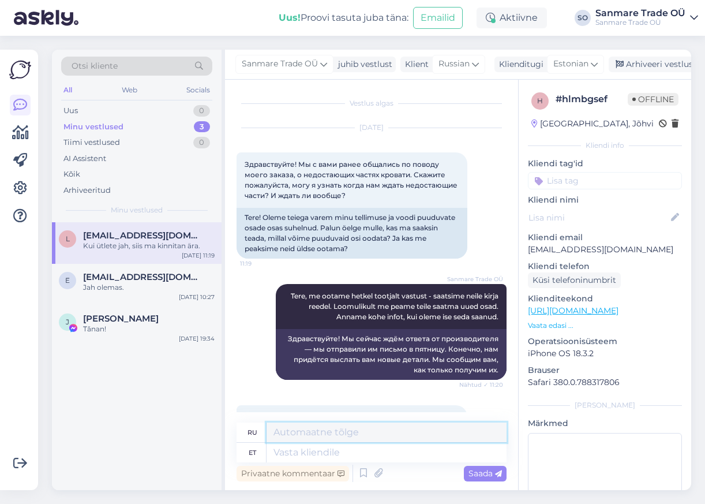
click at [308, 430] on textarea at bounding box center [387, 432] width 240 height 20
click at [316, 453] on textarea at bounding box center [387, 453] width 240 height 20
type textarea "Tere."
type textarea "Привет."
type textarea "Tere. Pole vo"
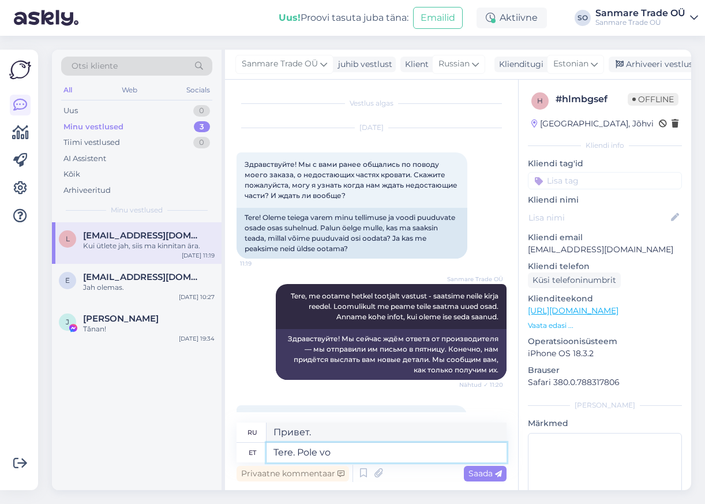
type textarea "Привет. Нет."
type textarea "Tere. Pole voodil la"
type textarea "Привет. Не на кровати."
type textarea "Tere. Pole voodil laoseisu."
type textarea "Здравствуйте. Кровать закончилась."
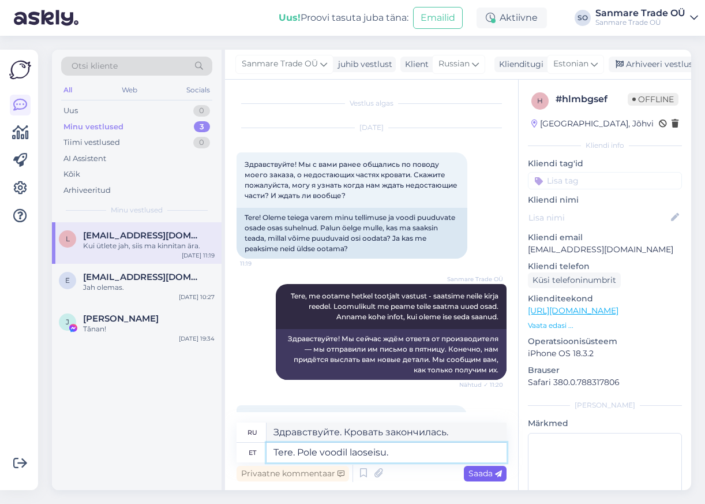
type textarea "Tere. Pole voodil laoseisu."
click at [481, 475] on span "Saada" at bounding box center [484, 473] width 33 height 10
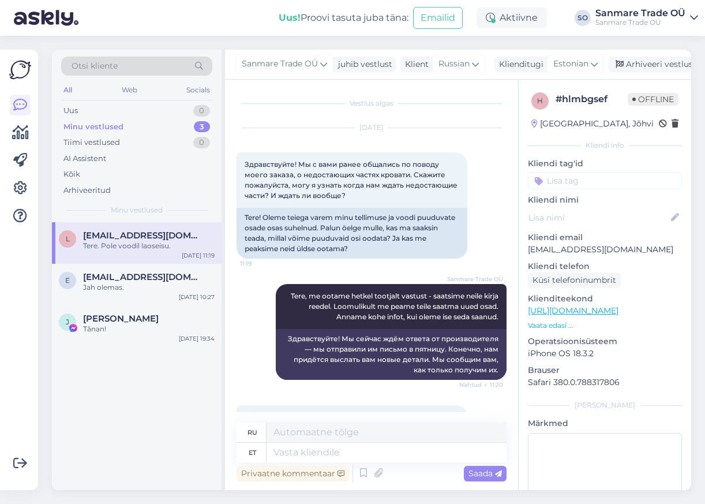
scroll to position [3255, 0]
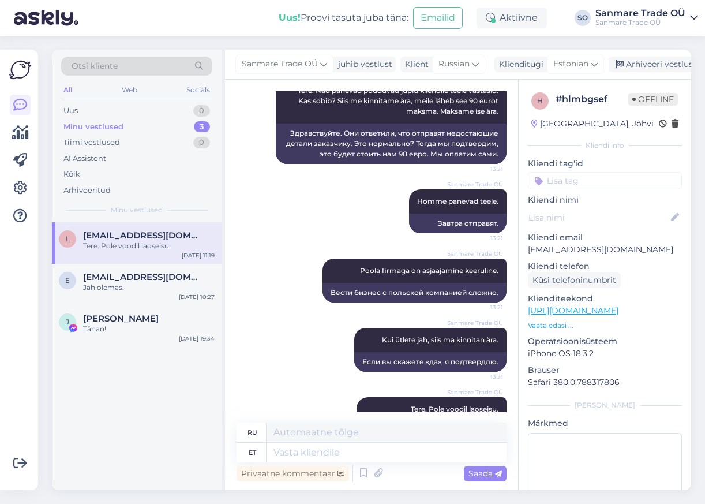
click at [348, 415] on icon at bounding box center [349, 418] width 3 height 7
click at [327, 415] on icon at bounding box center [330, 418] width 7 height 7
drag, startPoint x: 358, startPoint y: 361, endPoint x: 248, endPoint y: 358, distance: 110.8
click at [248, 391] on textarea "Tere. Pole voodil laoseisu." at bounding box center [372, 406] width 252 height 30
type textarea "Saatsin ka e-maili."
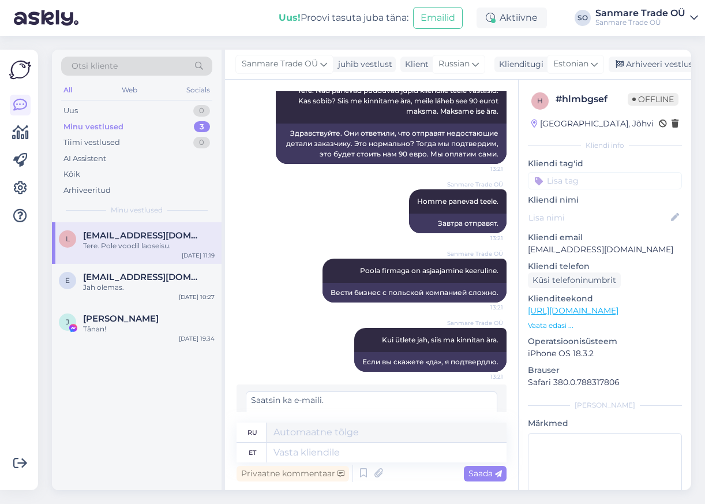
click at [468, 442] on icon at bounding box center [472, 446] width 8 height 8
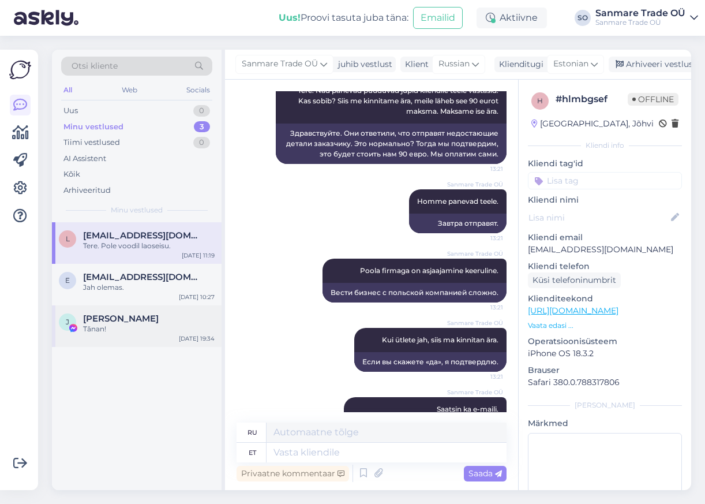
click at [99, 323] on span "[PERSON_NAME]" at bounding box center [121, 318] width 76 height 10
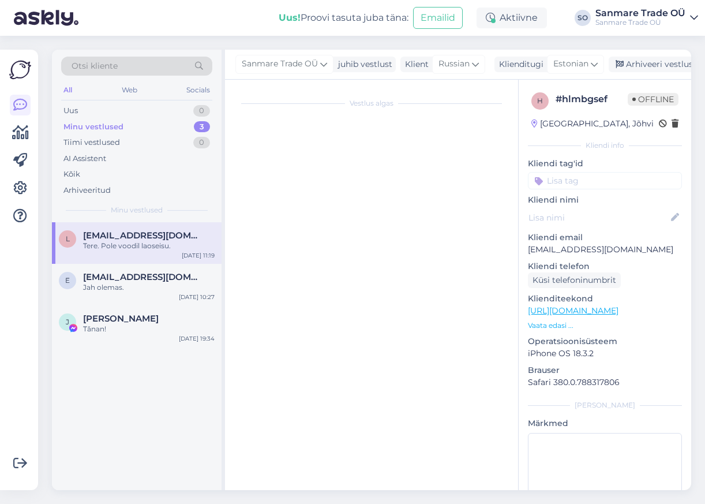
scroll to position [1216, 0]
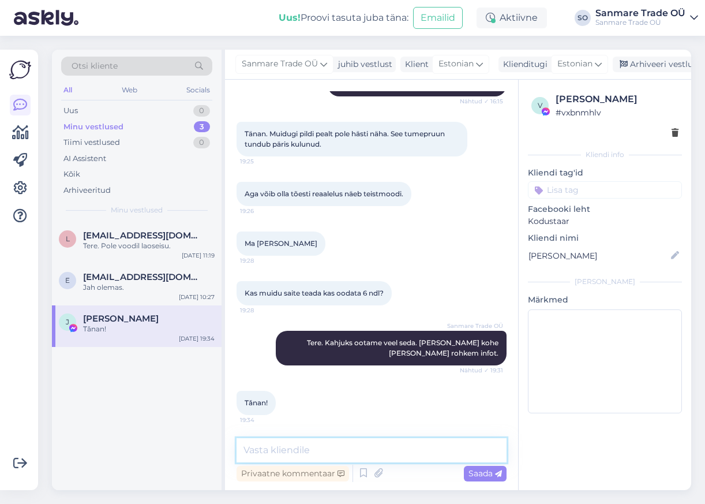
click at [354, 457] on textarea at bounding box center [372, 450] width 270 height 24
type textarea "Tere. Voodit pole laos. Peab valmistama."
click at [473, 468] on span "Saada" at bounding box center [484, 473] width 33 height 10
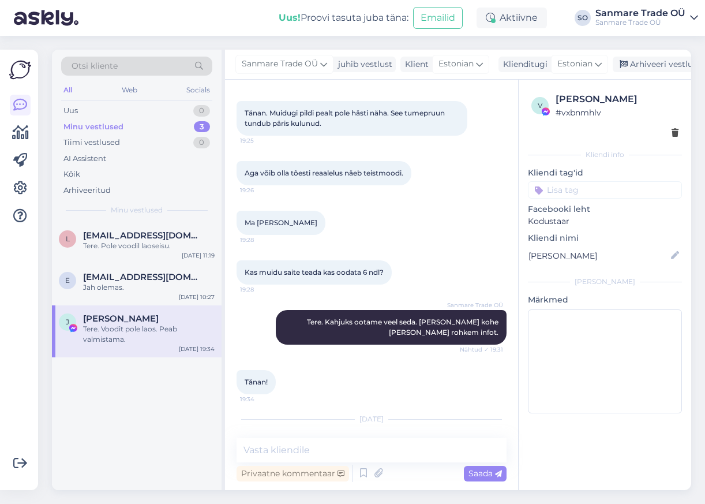
scroll to position [1290, 0]
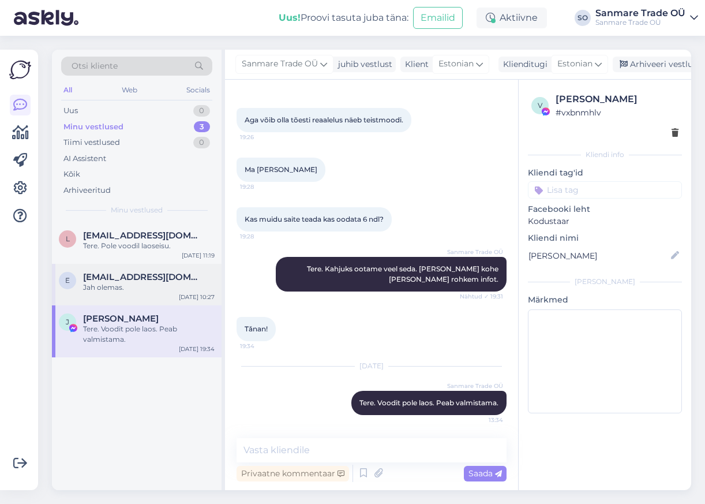
click at [122, 269] on div "e [EMAIL_ADDRESS][DOMAIN_NAME] Jah olemas. [DATE] 10:27" at bounding box center [137, 285] width 170 height 42
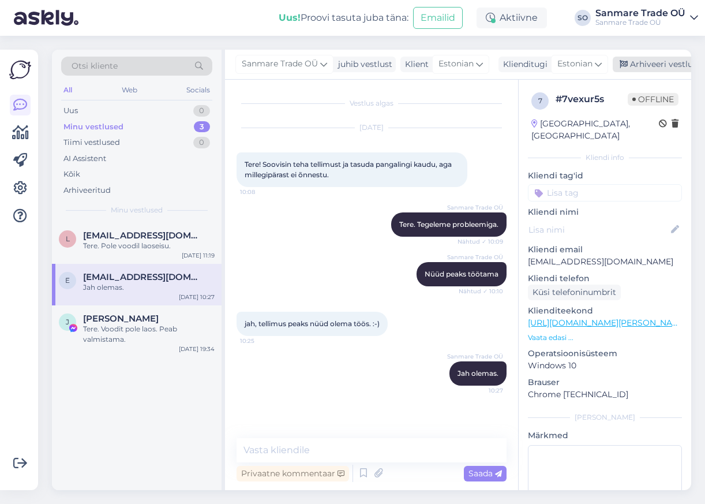
click at [643, 66] on div "Arhiveeri vestlus" at bounding box center [657, 65] width 89 height 16
